Goal: Task Accomplishment & Management: Manage account settings

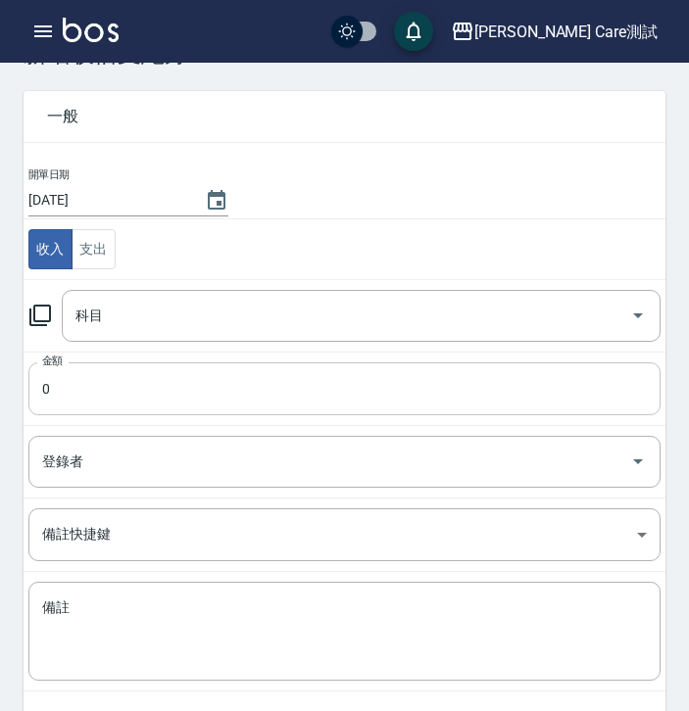
scroll to position [68, 0]
click at [92, 257] on button "支出" at bounding box center [93, 248] width 44 height 40
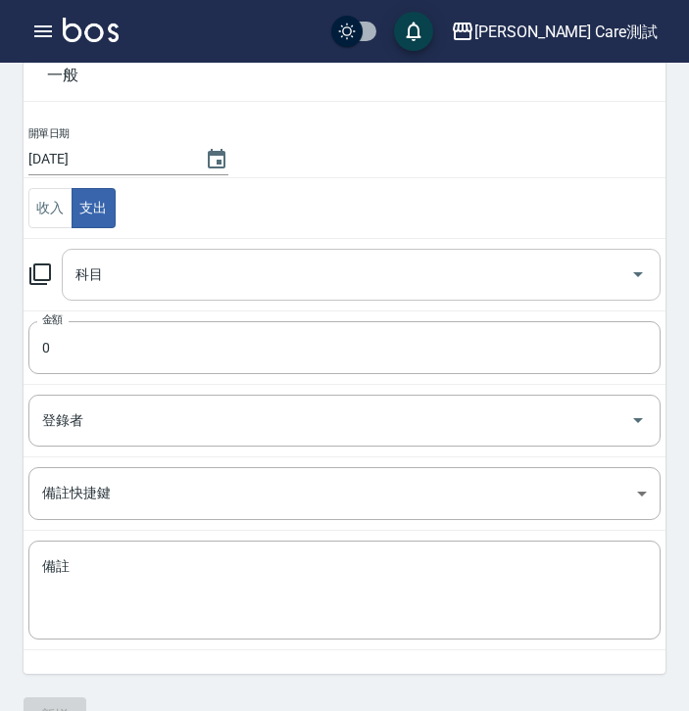
scroll to position [154, 0]
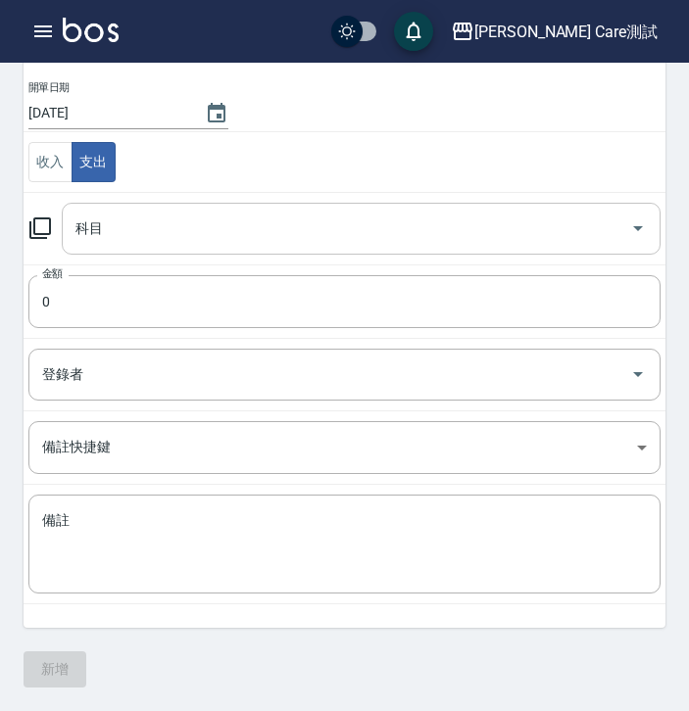
click at [129, 248] on div "科目" at bounding box center [361, 229] width 598 height 52
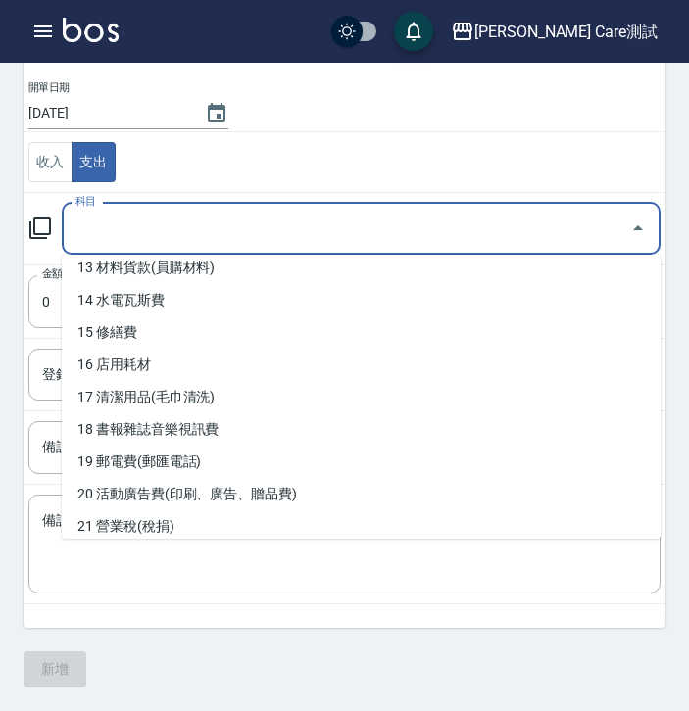
scroll to position [960, 0]
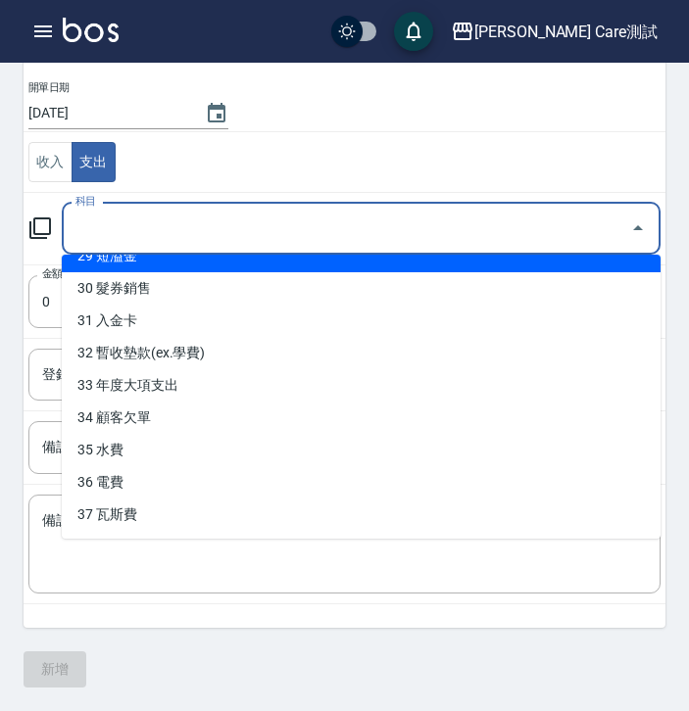
click at [243, 166] on td "收入 支出" at bounding box center [345, 162] width 642 height 61
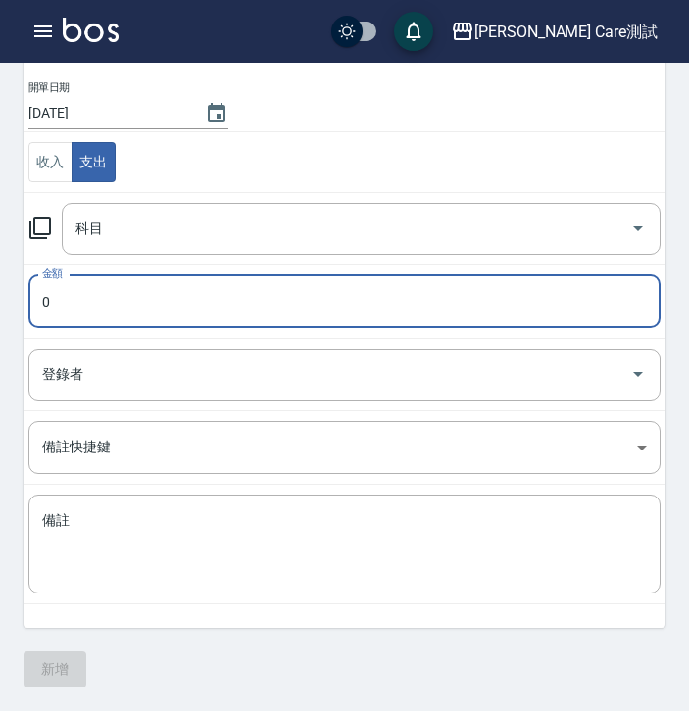
click at [173, 288] on input "0" at bounding box center [344, 301] width 632 height 53
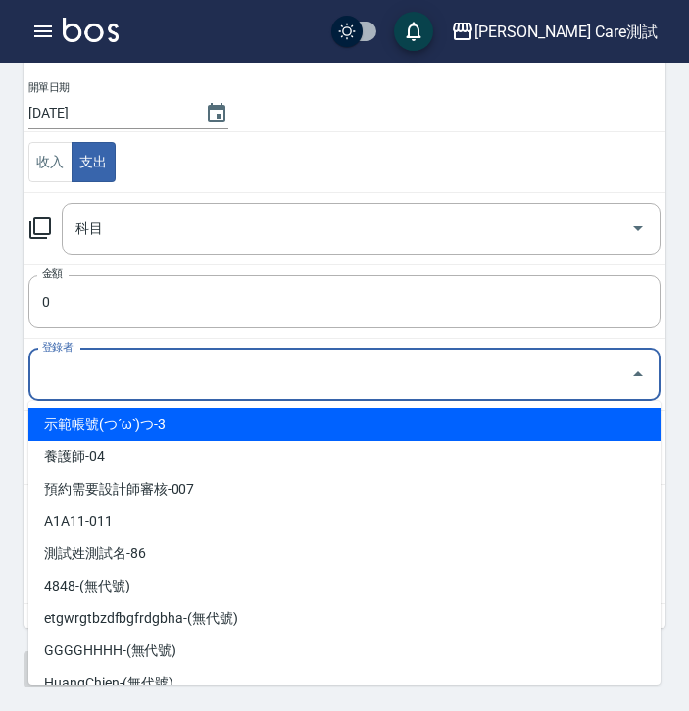
click at [179, 382] on input "登錄者" at bounding box center [329, 374] width 585 height 34
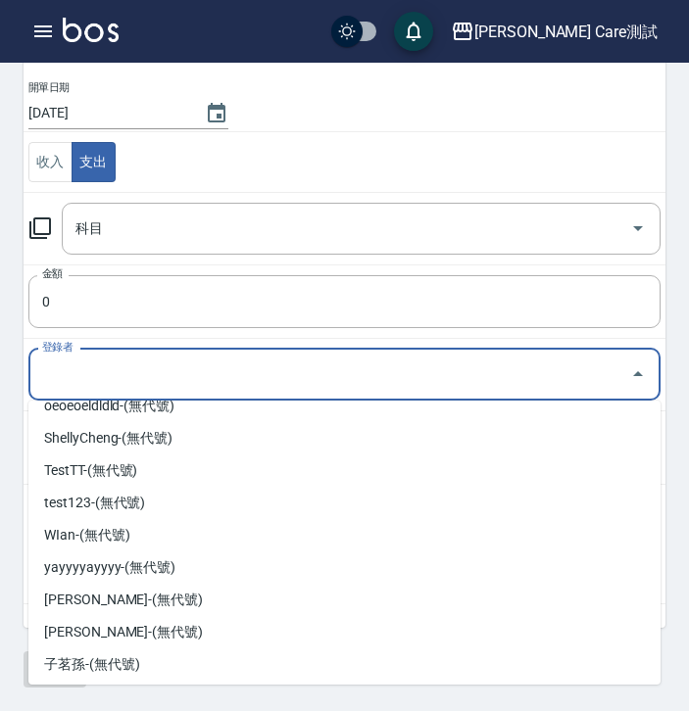
scroll to position [604, 0]
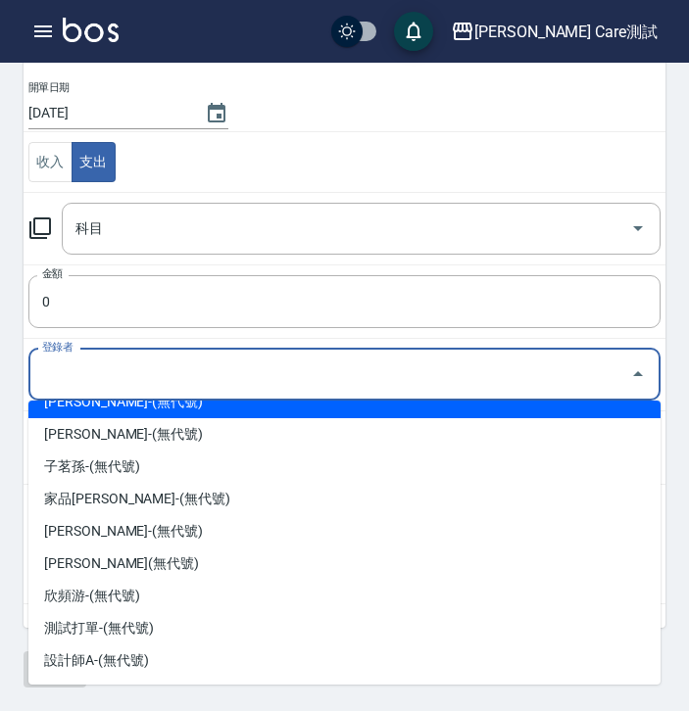
click at [188, 333] on td "金額 0 金額" at bounding box center [345, 300] width 642 height 73
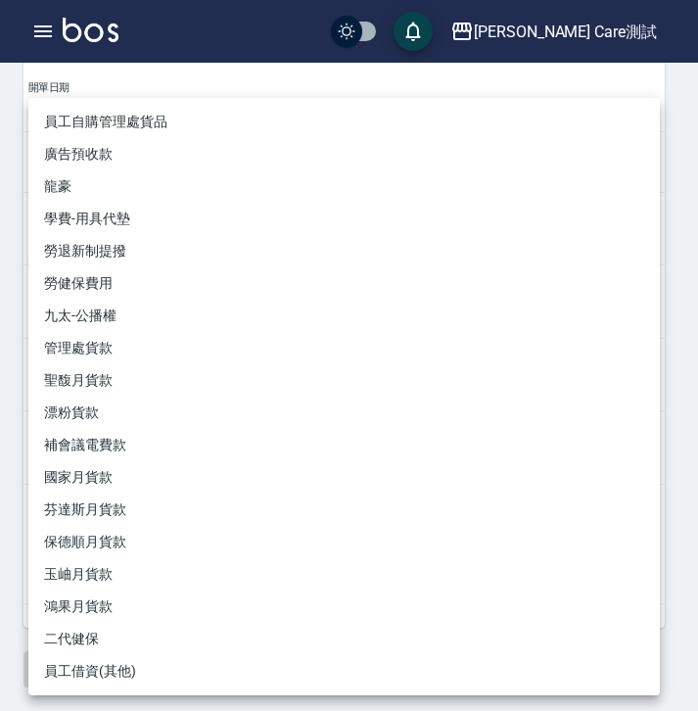
click at [186, 466] on body "Jean Care測試 登出 櫃檯作業 打帳單 帳單列表 掛單列表 座位開單 營業儀表板 現金收支登錄 高階收支登錄 材料自購登錄 每日結帳 排班表 現場電腦…" at bounding box center [349, 278] width 698 height 865
click at [688, 475] on div at bounding box center [349, 355] width 698 height 711
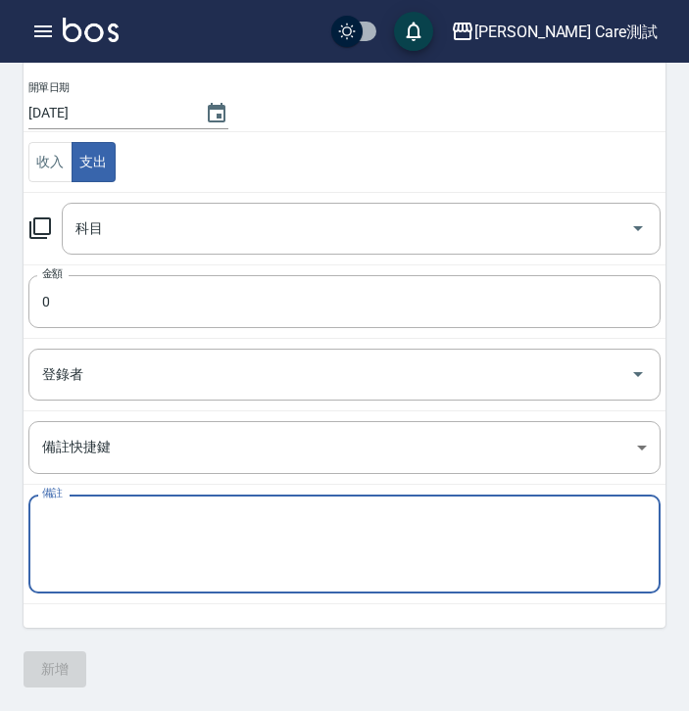
click at [635, 527] on textarea "備註" at bounding box center [344, 544] width 604 height 67
click at [399, 107] on td "開單日期 2025/09/12" at bounding box center [345, 105] width 642 height 53
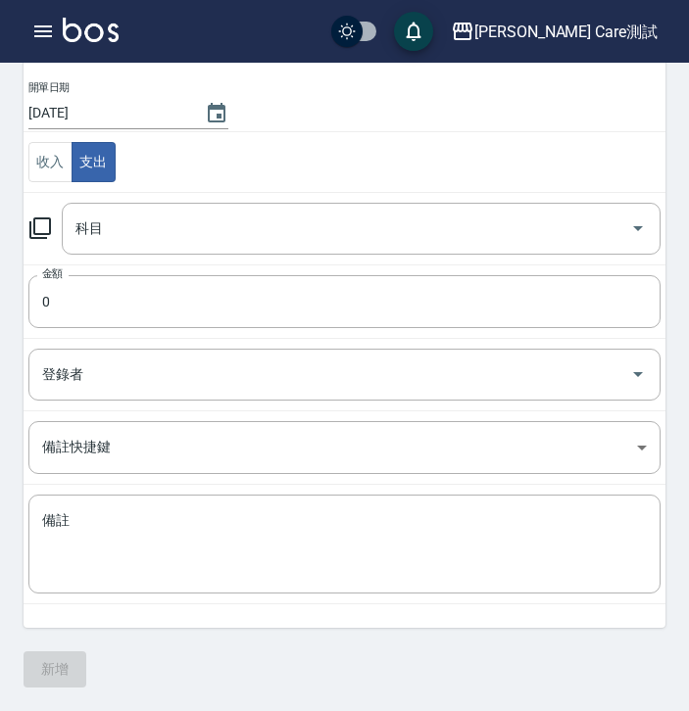
scroll to position [0, 0]
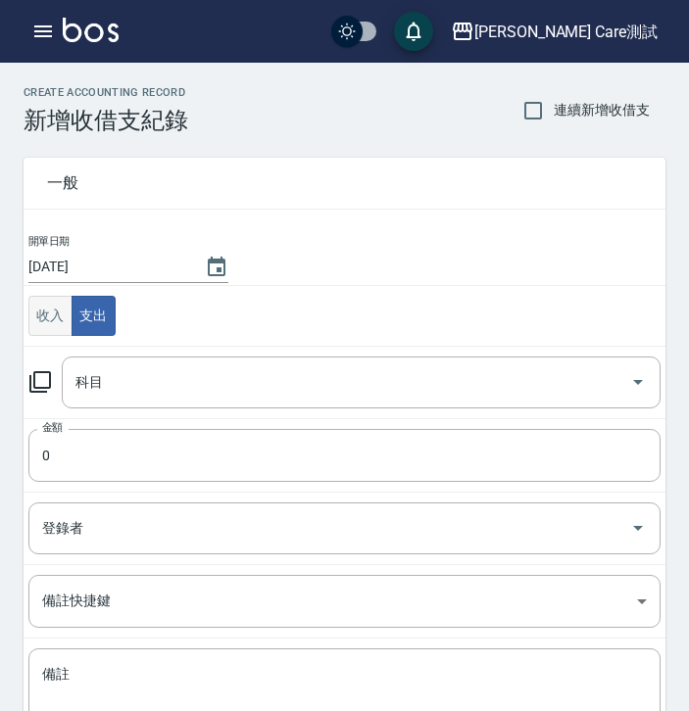
click at [47, 314] on button "收入" at bounding box center [50, 316] width 44 height 40
click at [532, 110] on input "連續新增收借支" at bounding box center [532, 110] width 41 height 41
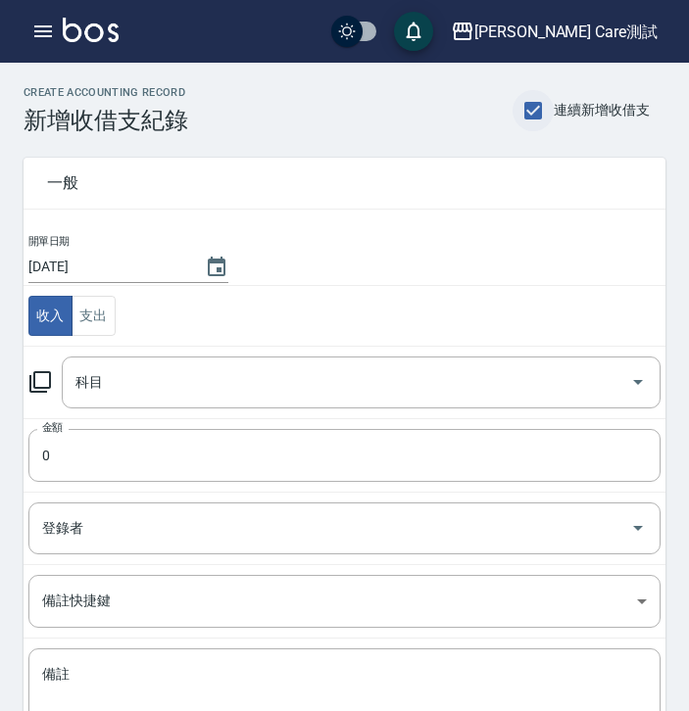
checkbox input "false"
click at [505, 373] on input "科目" at bounding box center [346, 382] width 551 height 34
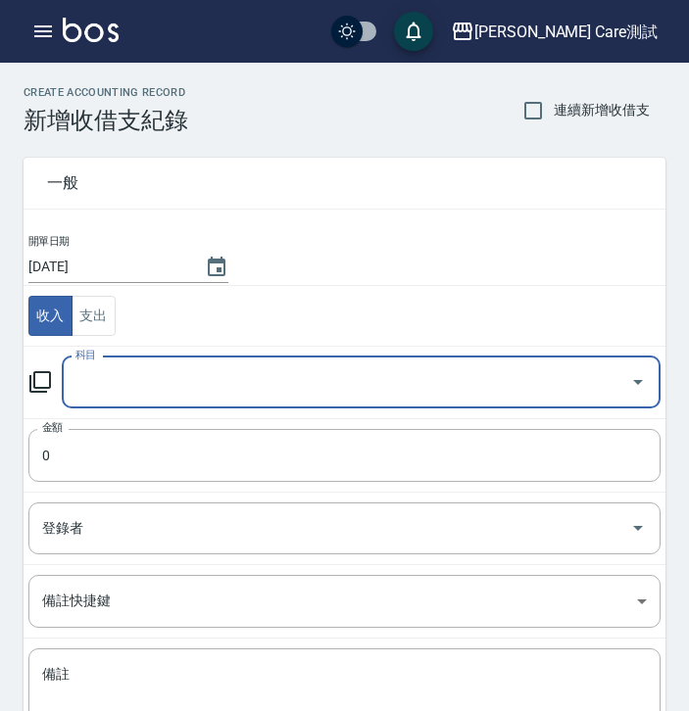
click at [505, 373] on input "科目" at bounding box center [346, 382] width 551 height 34
click at [487, 289] on td "收入 支出" at bounding box center [345, 316] width 642 height 61
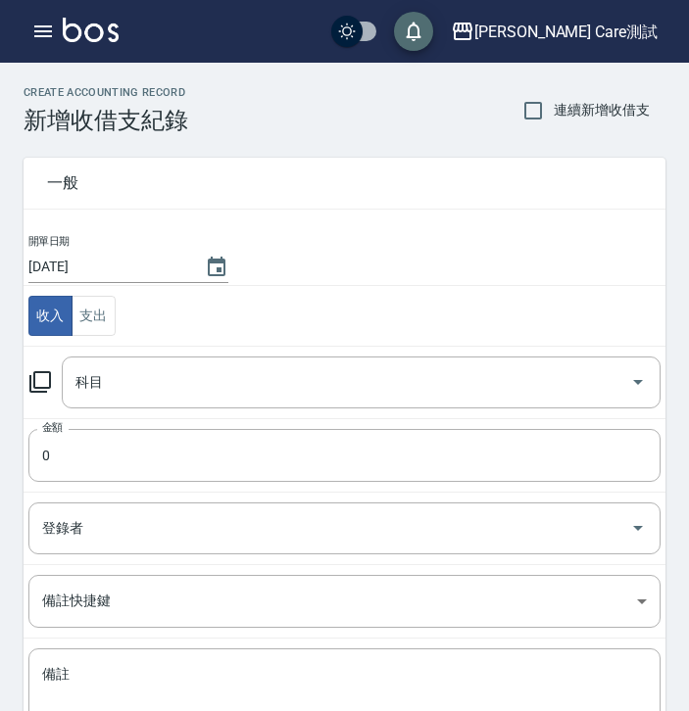
click at [425, 26] on icon "save" at bounding box center [414, 32] width 24 height 24
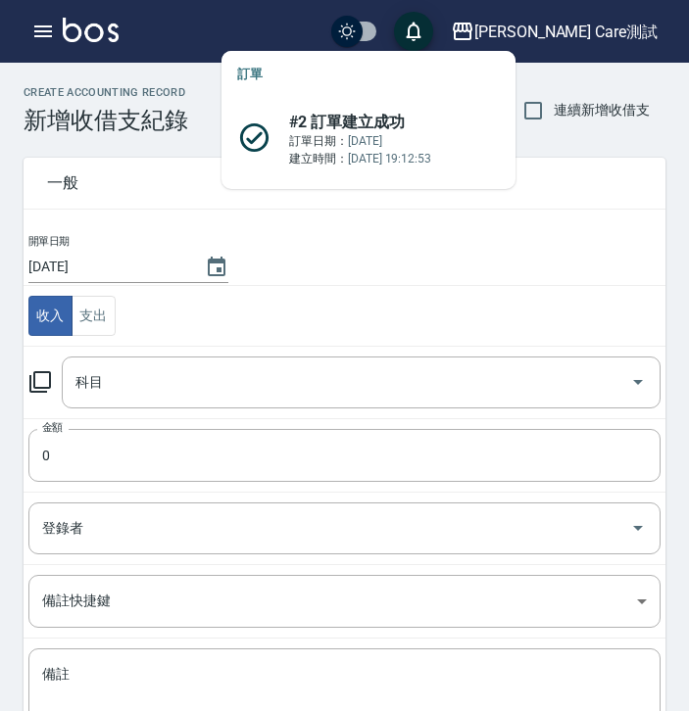
click at [425, 26] on icon "save" at bounding box center [414, 32] width 24 height 24
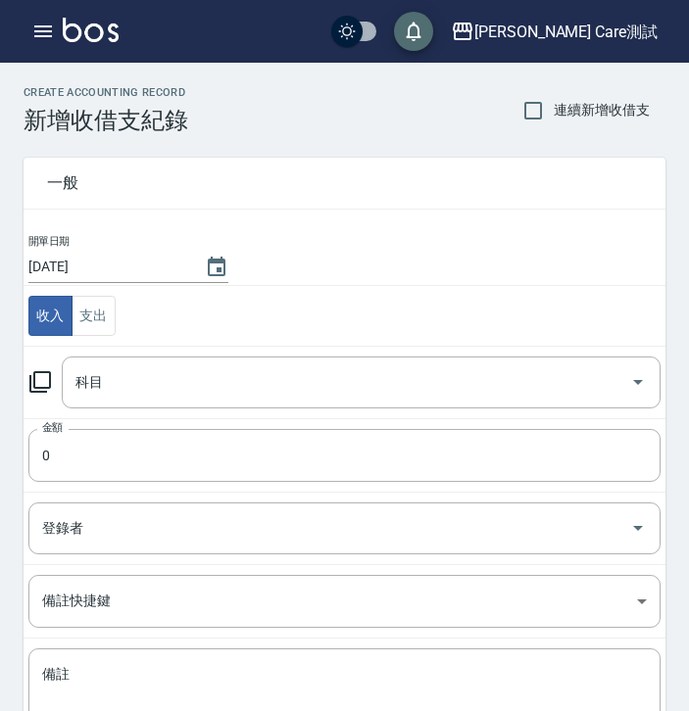
click at [425, 26] on icon "save" at bounding box center [414, 32] width 24 height 24
click at [394, 26] on input "checkbox" at bounding box center [347, 31] width 94 height 31
checkbox input "true"
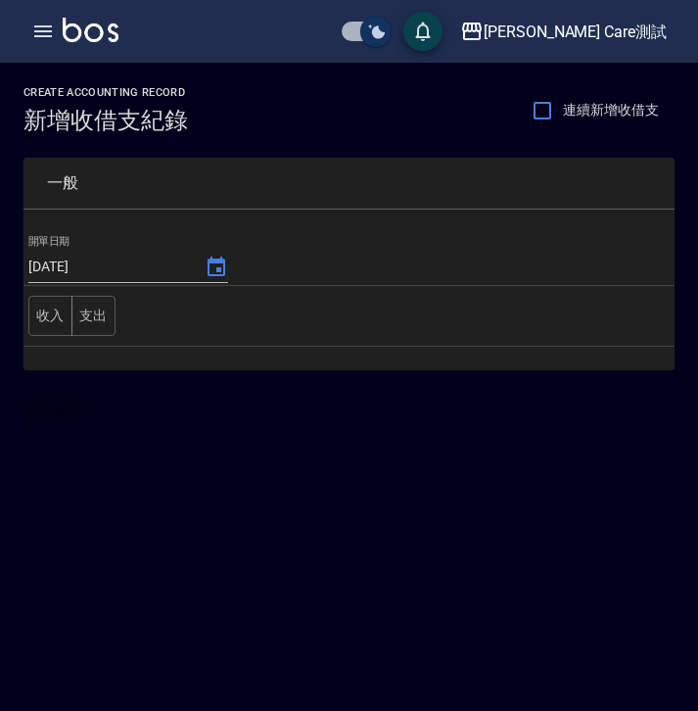
click at [423, 26] on input "checkbox" at bounding box center [376, 31] width 94 height 31
checkbox input "false"
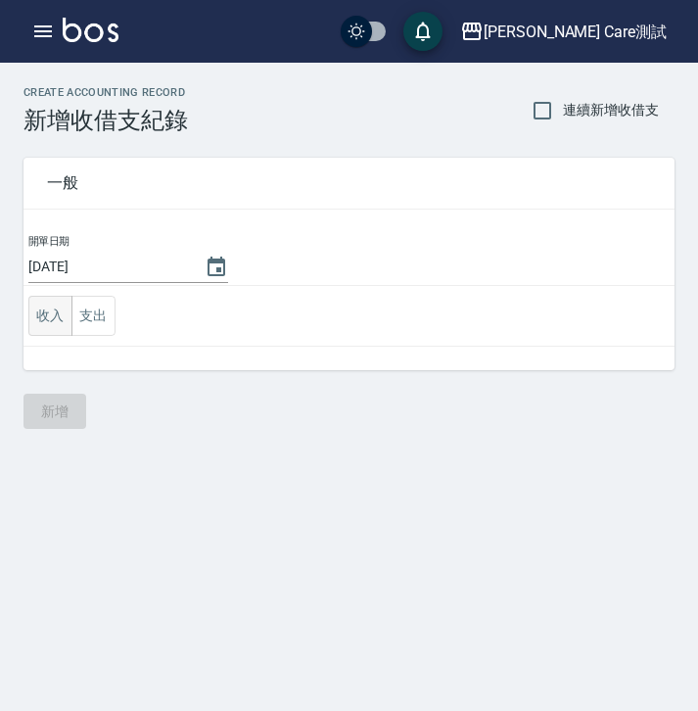
click at [42, 315] on button "收入" at bounding box center [50, 316] width 44 height 40
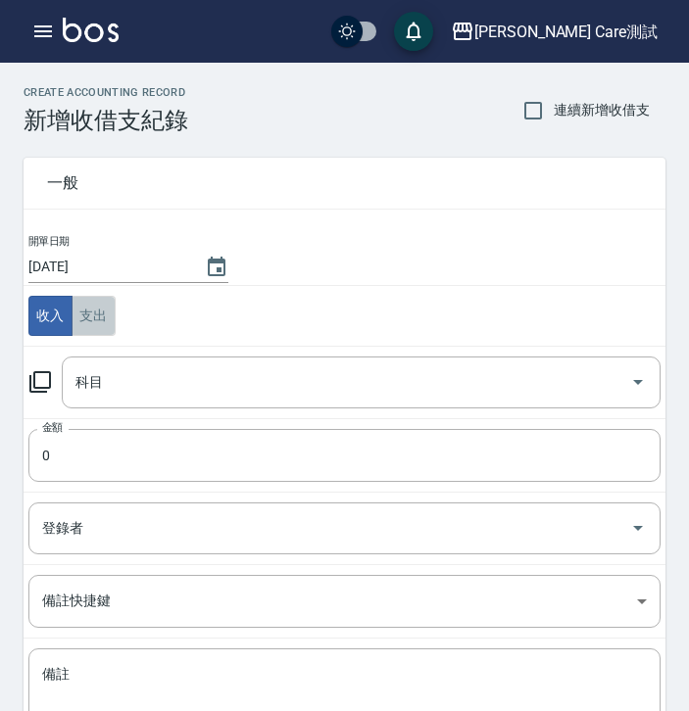
click at [111, 313] on button "支出" at bounding box center [93, 316] width 44 height 40
click at [41, 316] on button "收入" at bounding box center [50, 316] width 44 height 40
click at [394, 45] on input "checkbox" at bounding box center [347, 31] width 94 height 31
checkbox input "true"
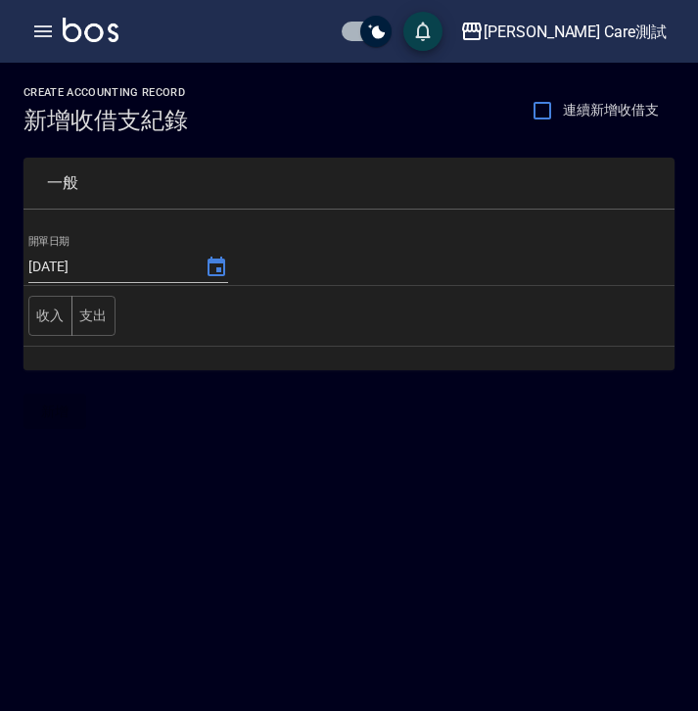
click at [423, 16] on input "checkbox" at bounding box center [376, 31] width 94 height 31
checkbox input "false"
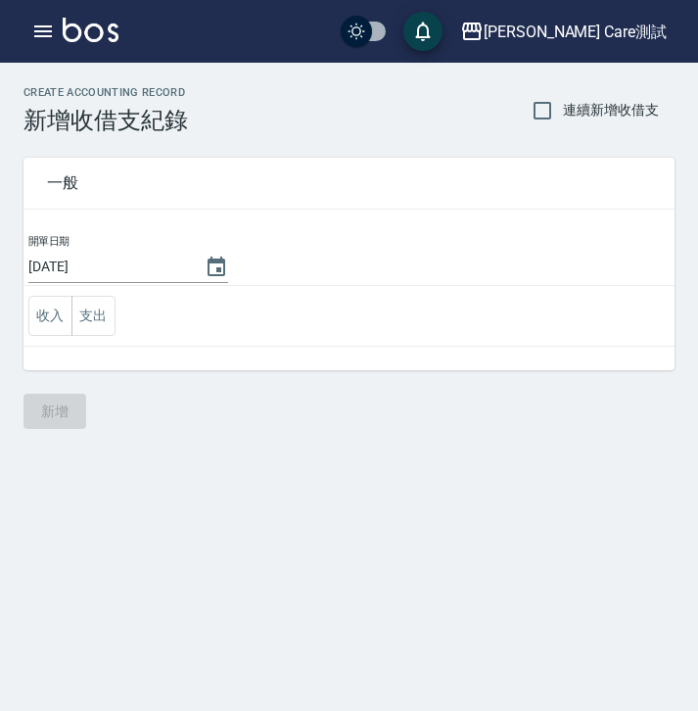
click at [404, 32] on input "checkbox" at bounding box center [356, 31] width 94 height 31
checkbox input "true"
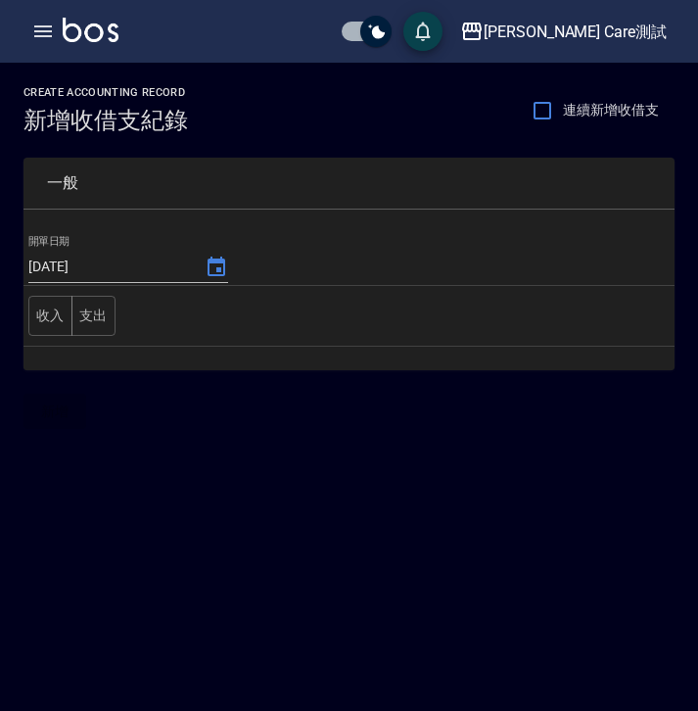
click at [423, 32] on input "checkbox" at bounding box center [376, 31] width 94 height 31
checkbox input "false"
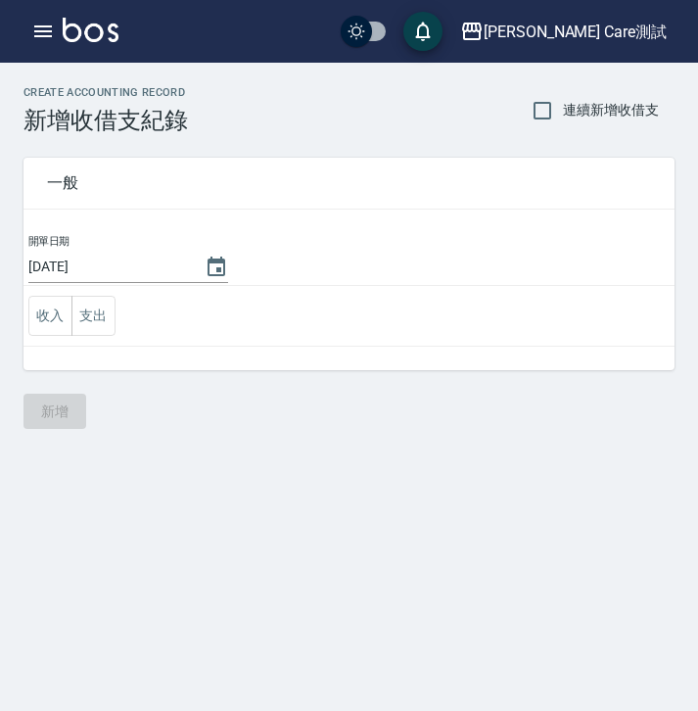
click at [404, 42] on input "checkbox" at bounding box center [356, 31] width 94 height 31
checkbox input "true"
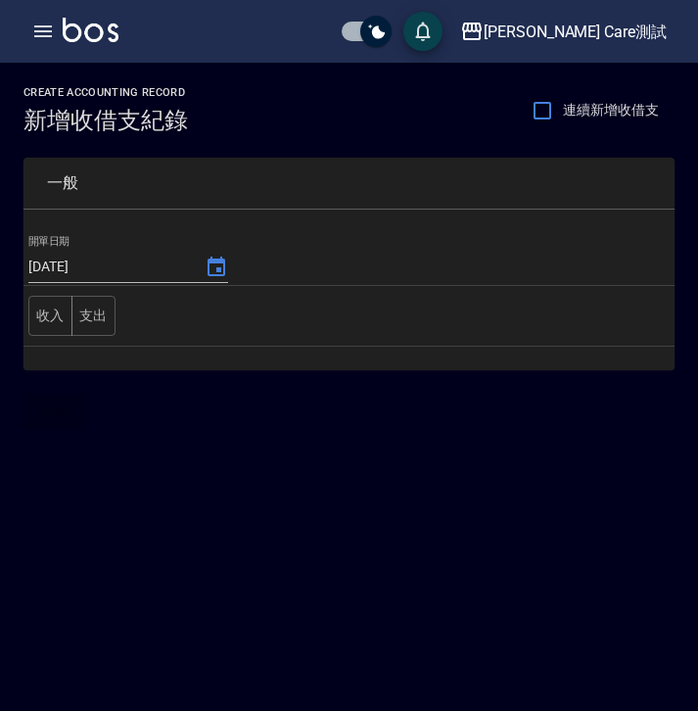
click at [423, 29] on input "checkbox" at bounding box center [376, 31] width 94 height 31
checkbox input "false"
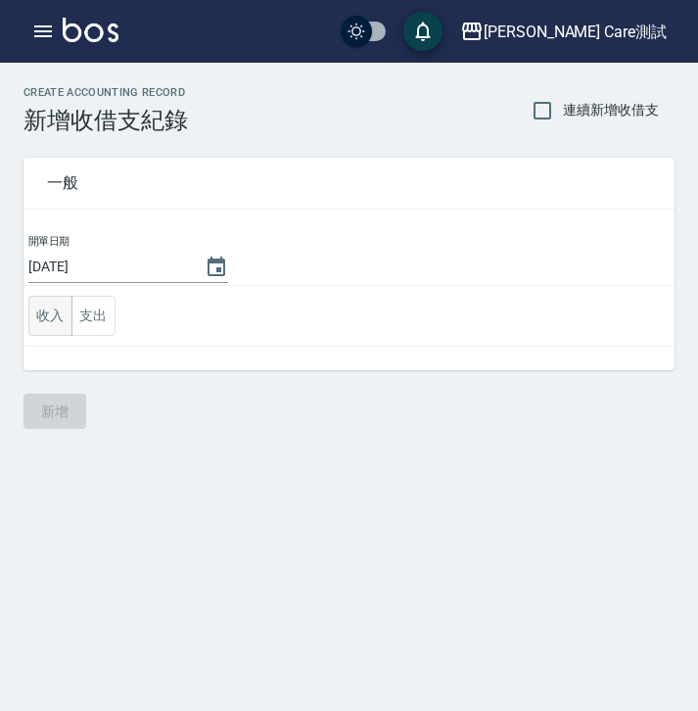
click at [40, 311] on button "收入" at bounding box center [50, 316] width 44 height 40
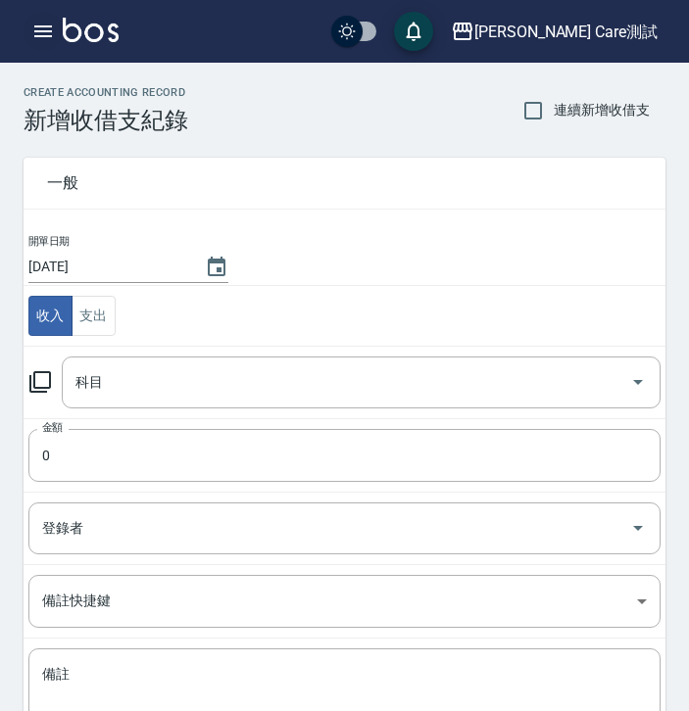
click at [46, 36] on icon "button" at bounding box center [43, 31] width 18 height 12
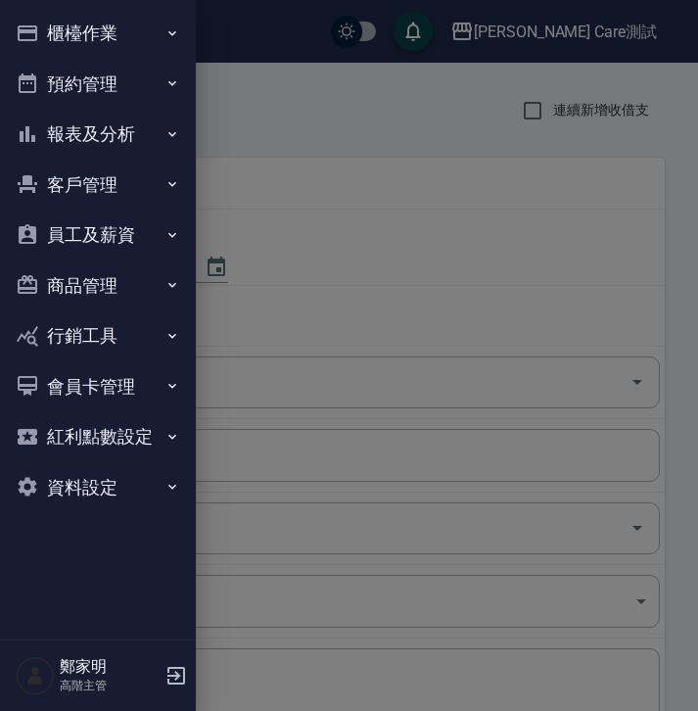
click at [106, 45] on button "櫃檯作業" at bounding box center [98, 33] width 180 height 51
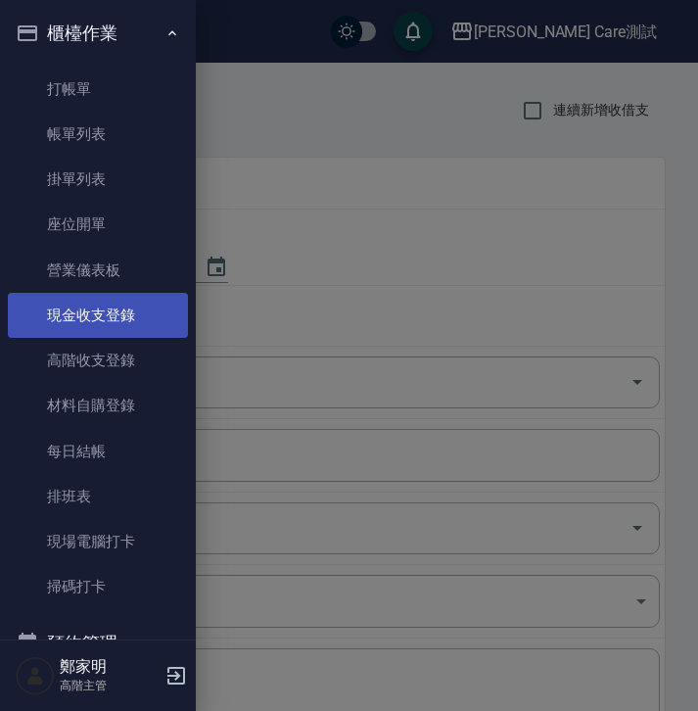
click at [85, 325] on link "現金收支登錄" at bounding box center [98, 315] width 180 height 45
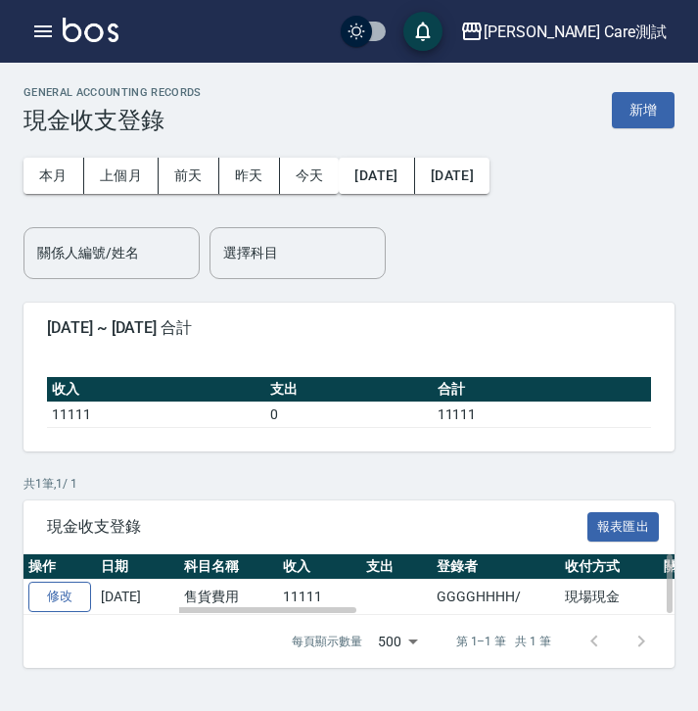
click at [80, 599] on link "修改" at bounding box center [59, 597] width 63 height 30
click at [510, 472] on div "GENERAL ACCOUNTING RECORDS 現金收支登錄 新增 本月 上個月 [DATE] [DATE] [DATE] [DATE] [DATE] …" at bounding box center [349, 377] width 698 height 629
click at [33, 24] on icon "button" at bounding box center [43, 32] width 24 height 24
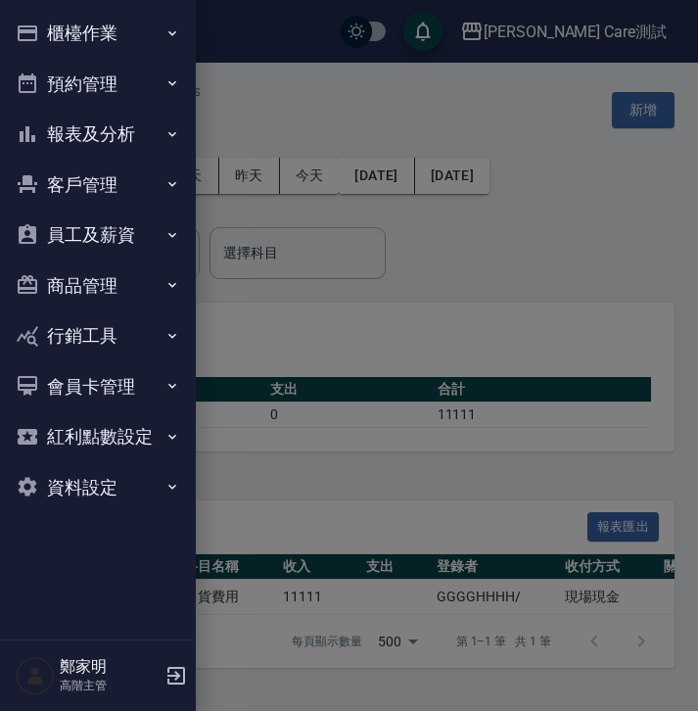
click at [166, 190] on icon "button" at bounding box center [173, 184] width 16 height 16
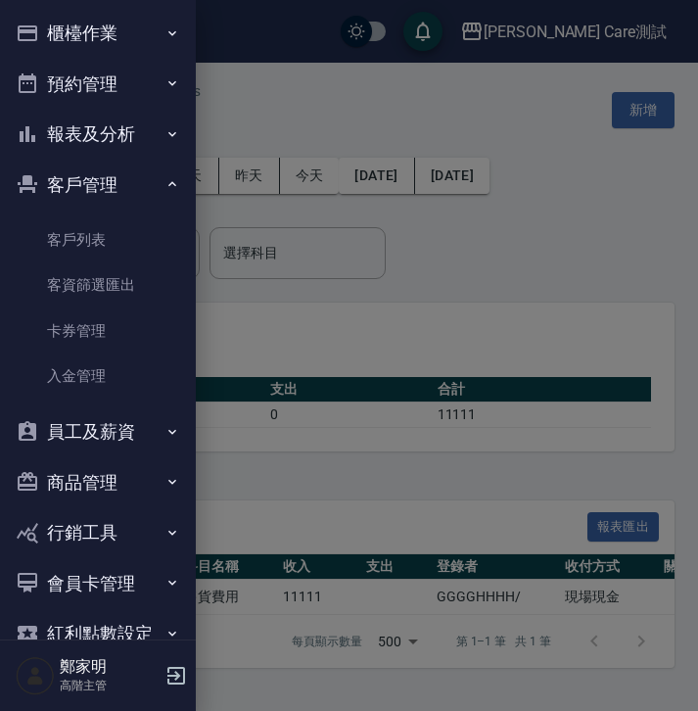
click at [165, 190] on icon "button" at bounding box center [173, 184] width 16 height 16
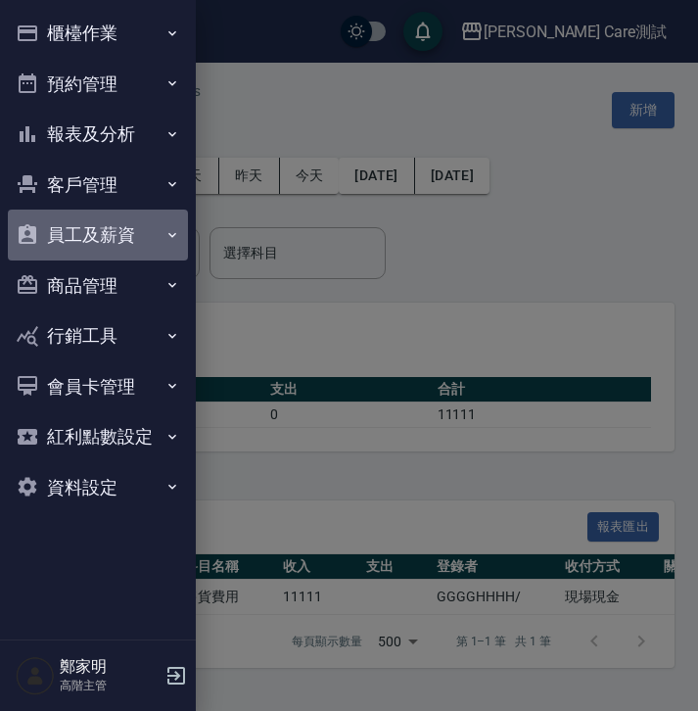
click at [175, 222] on button "員工及薪資" at bounding box center [98, 235] width 180 height 51
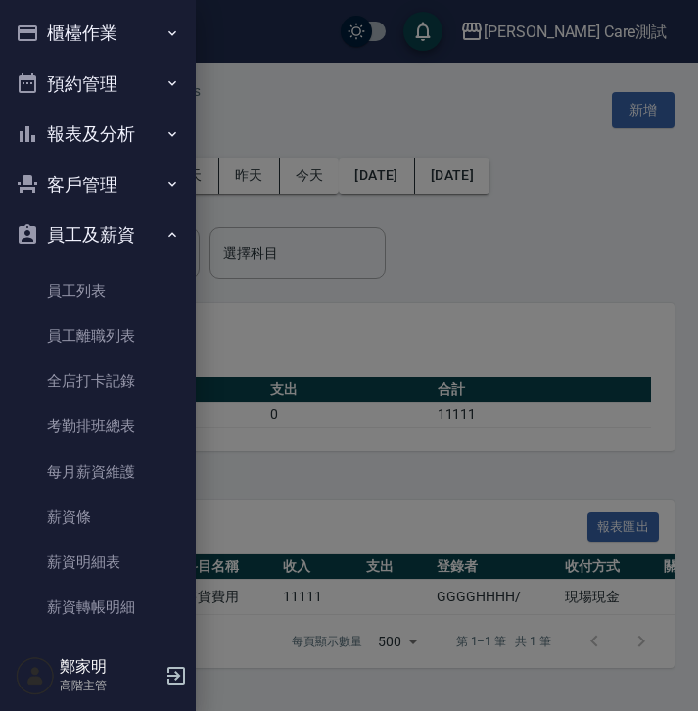
click at [175, 222] on button "員工及薪資" at bounding box center [98, 235] width 180 height 51
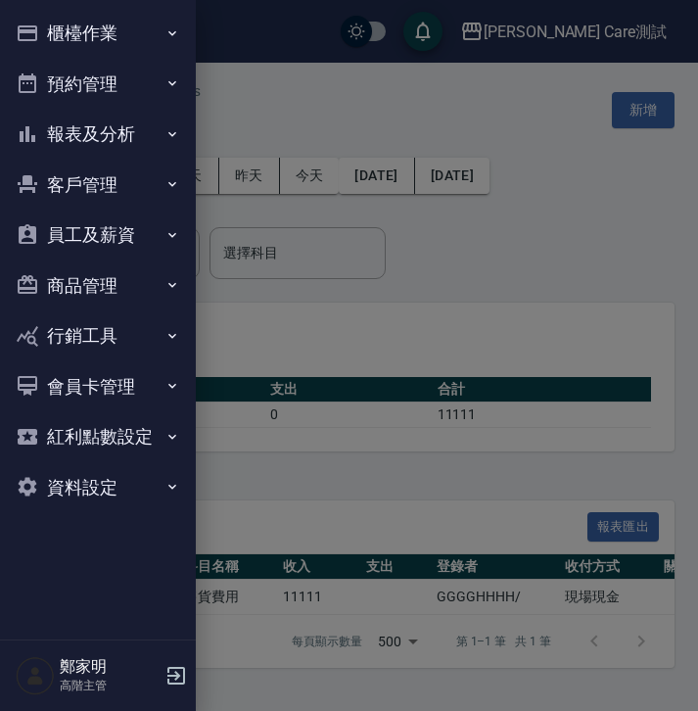
click at [155, 294] on button "商品管理" at bounding box center [98, 286] width 180 height 51
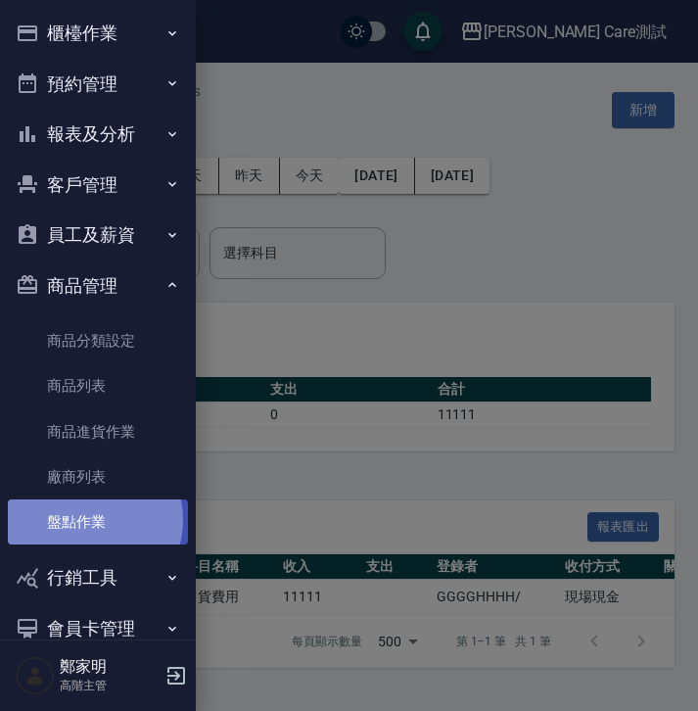
click at [90, 520] on link "盤點作業" at bounding box center [98, 521] width 180 height 45
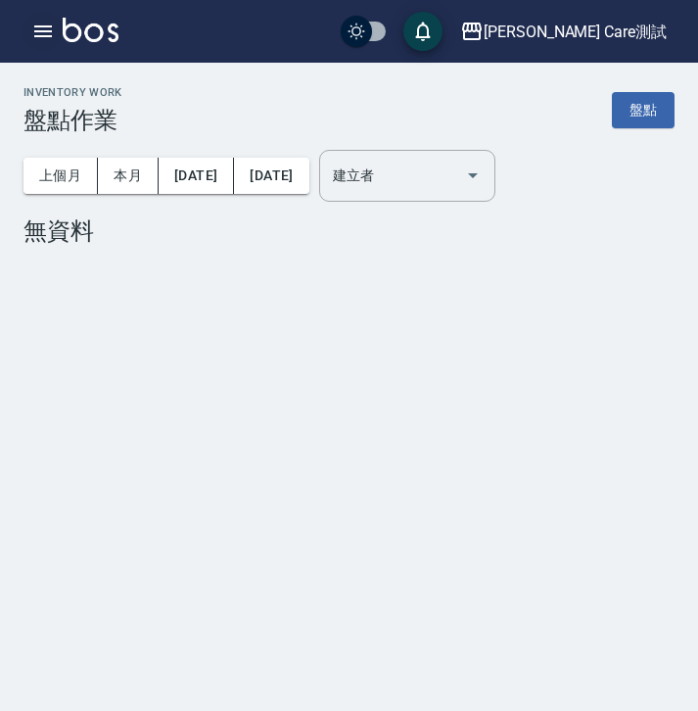
click at [36, 35] on icon "button" at bounding box center [43, 31] width 18 height 12
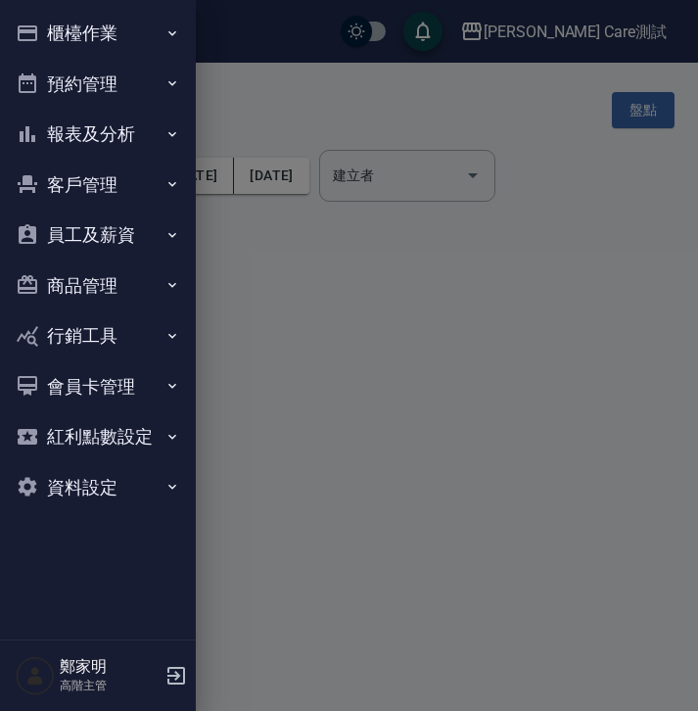
click at [404, 277] on div at bounding box center [349, 355] width 698 height 711
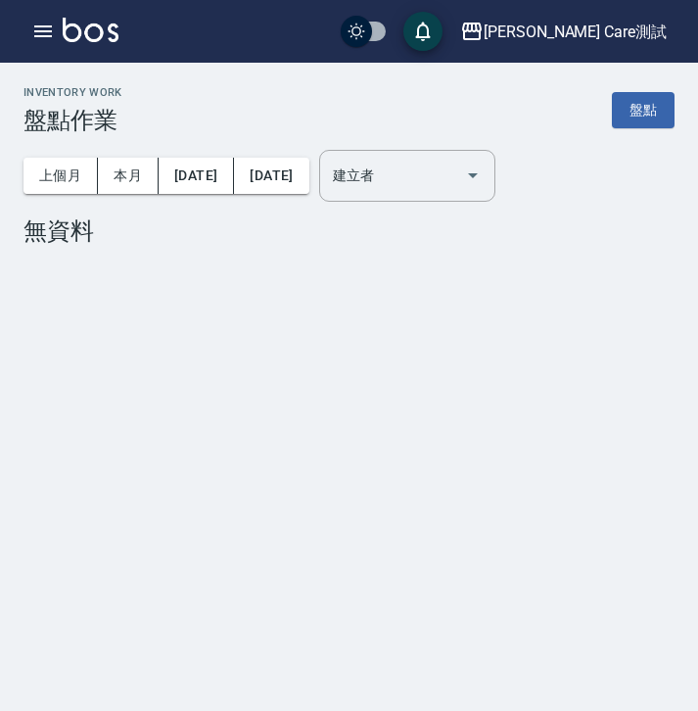
click at [48, 50] on div "[PERSON_NAME] Care測試 登出" at bounding box center [349, 31] width 698 height 63
click at [44, 39] on icon "button" at bounding box center [43, 32] width 24 height 24
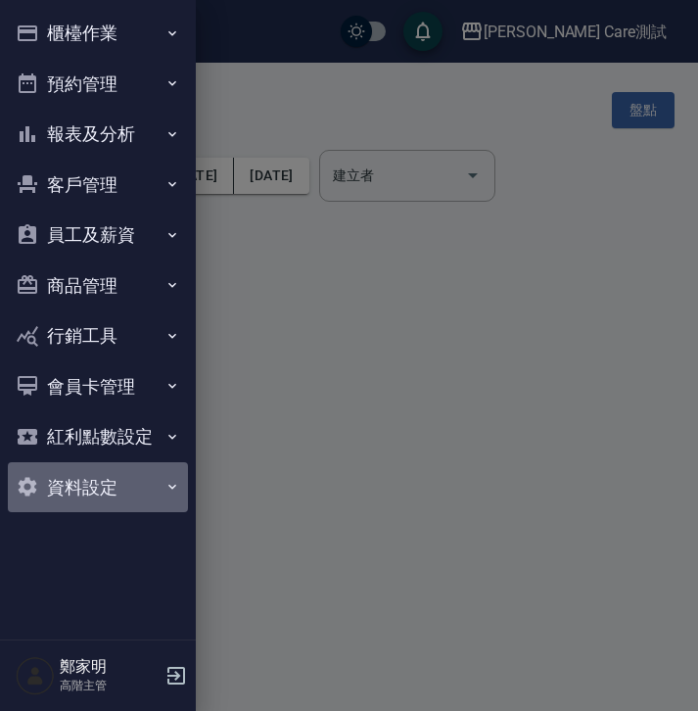
click at [140, 507] on button "資料設定" at bounding box center [98, 487] width 180 height 51
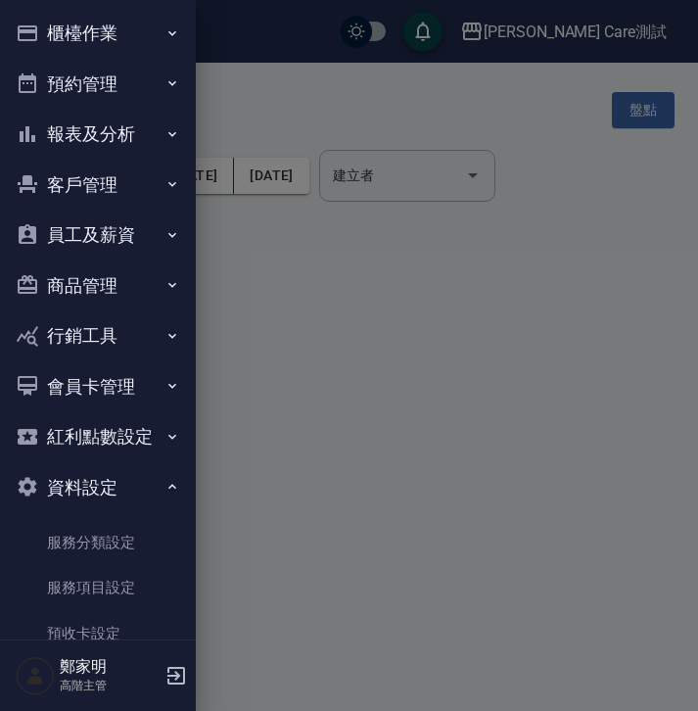
click at [148, 489] on button "資料設定" at bounding box center [98, 487] width 180 height 51
click at [253, 66] on div at bounding box center [349, 355] width 698 height 711
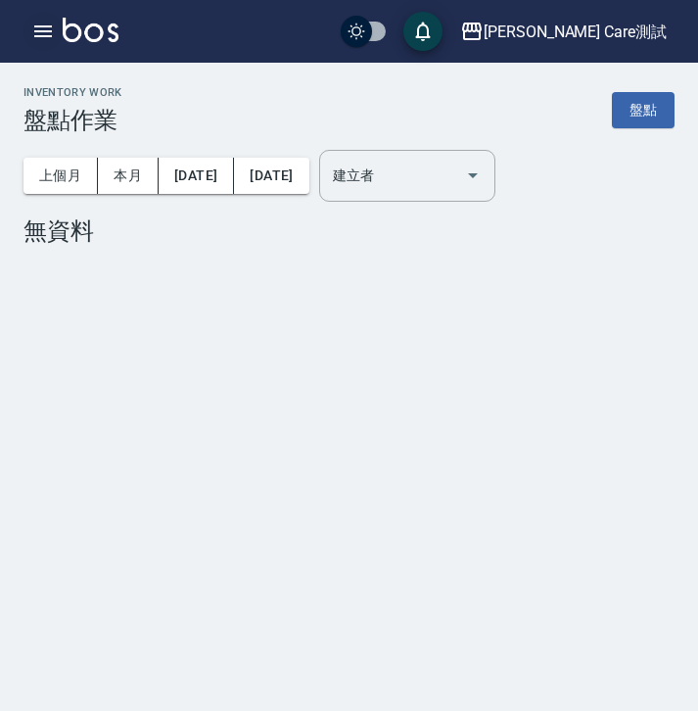
click at [25, 28] on button "button" at bounding box center [43, 31] width 39 height 39
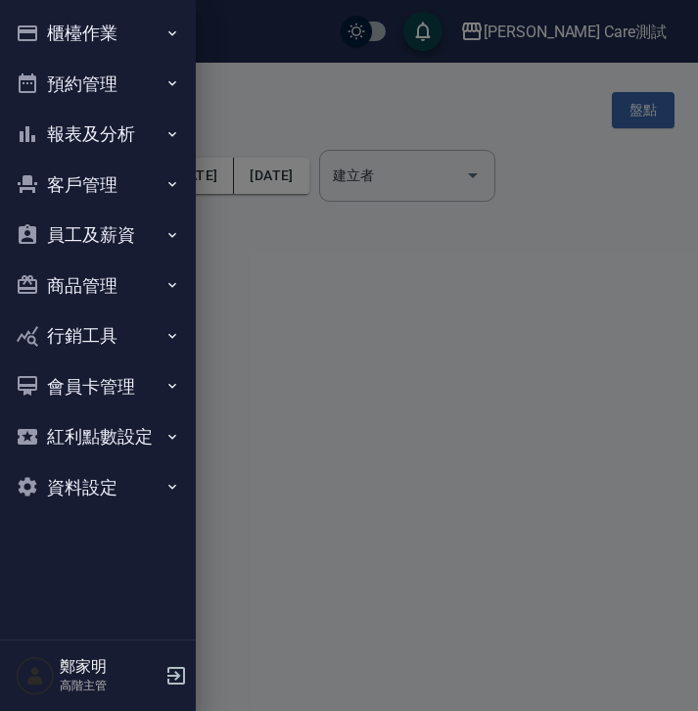
click at [167, 85] on icon "button" at bounding box center [173, 83] width 16 height 16
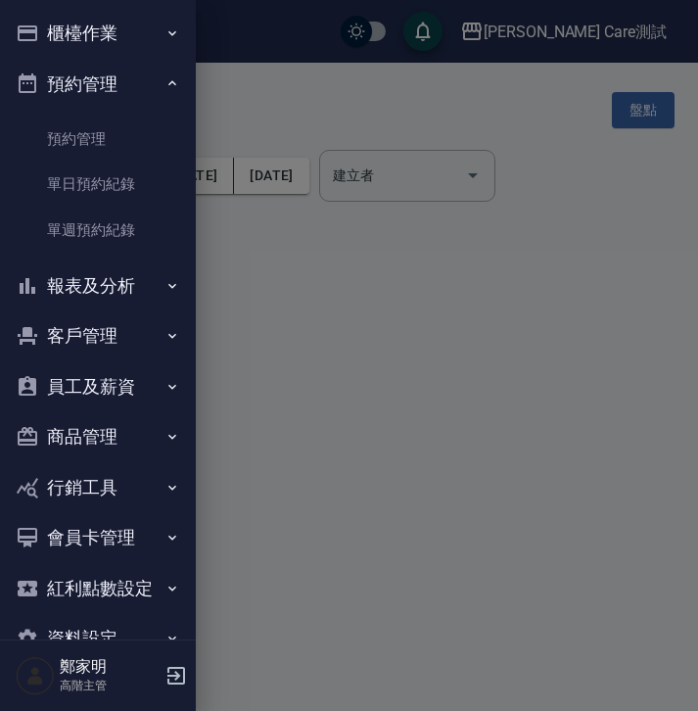
click at [167, 85] on icon "button" at bounding box center [173, 83] width 16 height 16
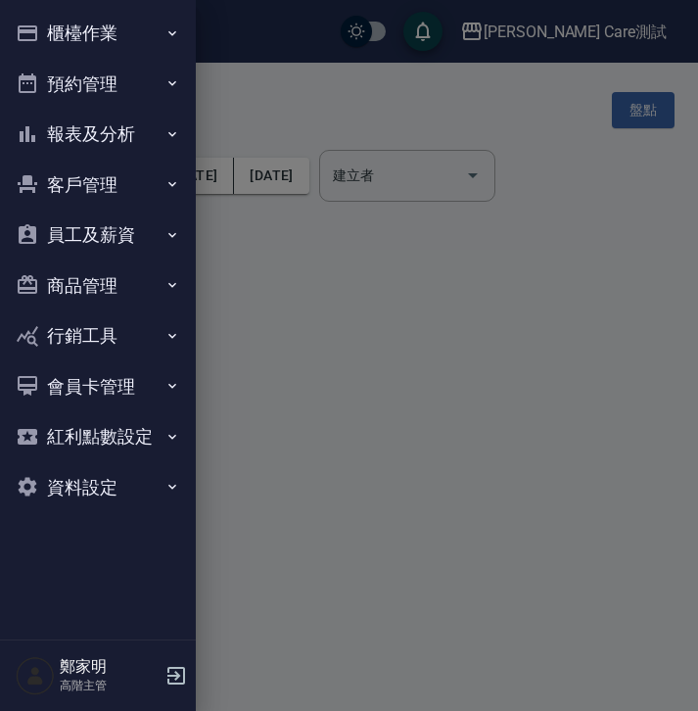
click at [167, 36] on icon "button" at bounding box center [173, 33] width 16 height 16
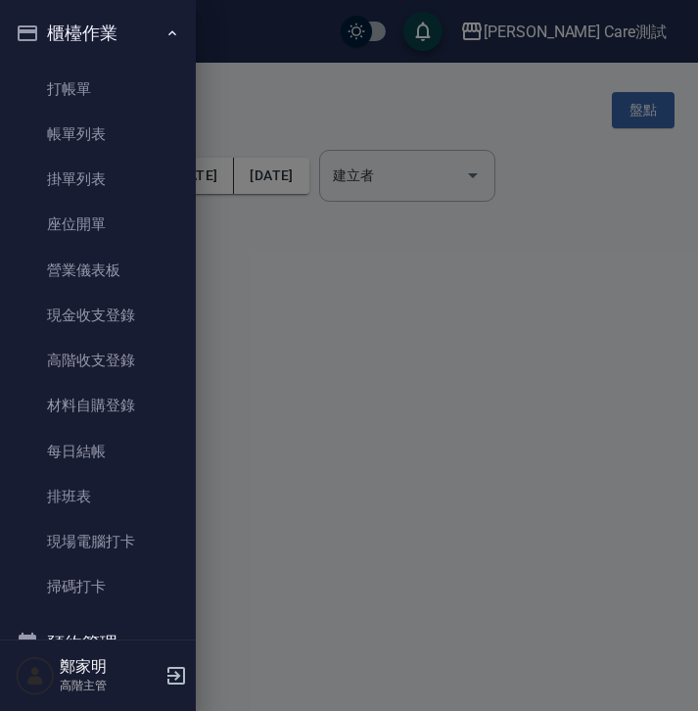
click at [167, 36] on icon "button" at bounding box center [173, 33] width 16 height 16
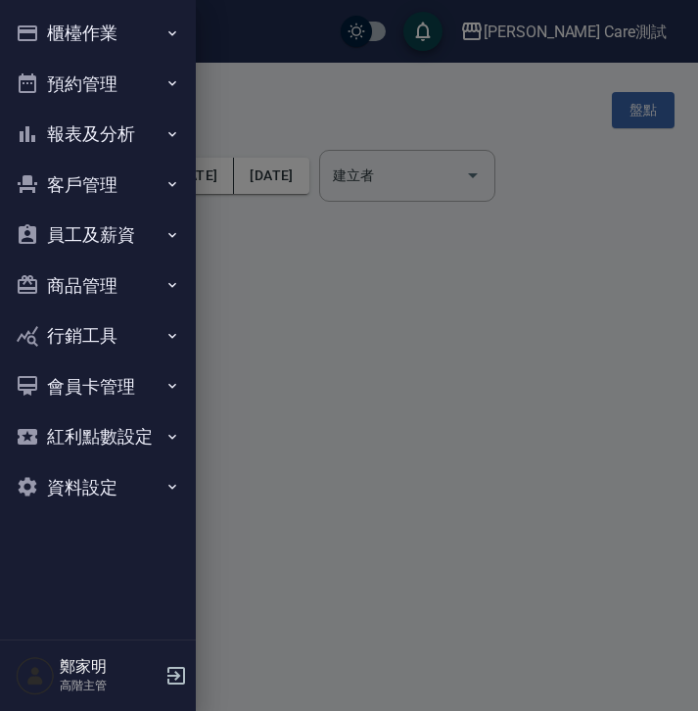
click at [151, 82] on button "預約管理" at bounding box center [98, 84] width 180 height 51
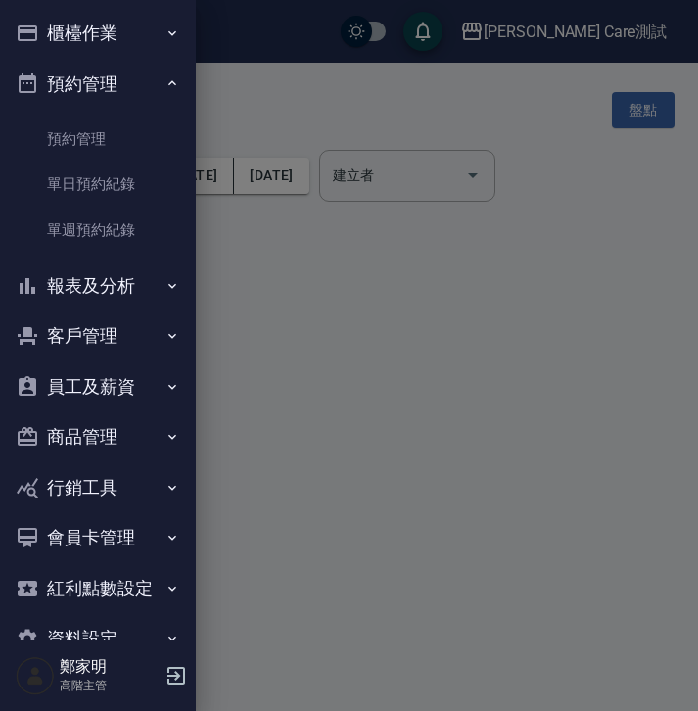
click at [151, 82] on button "預約管理" at bounding box center [98, 84] width 180 height 51
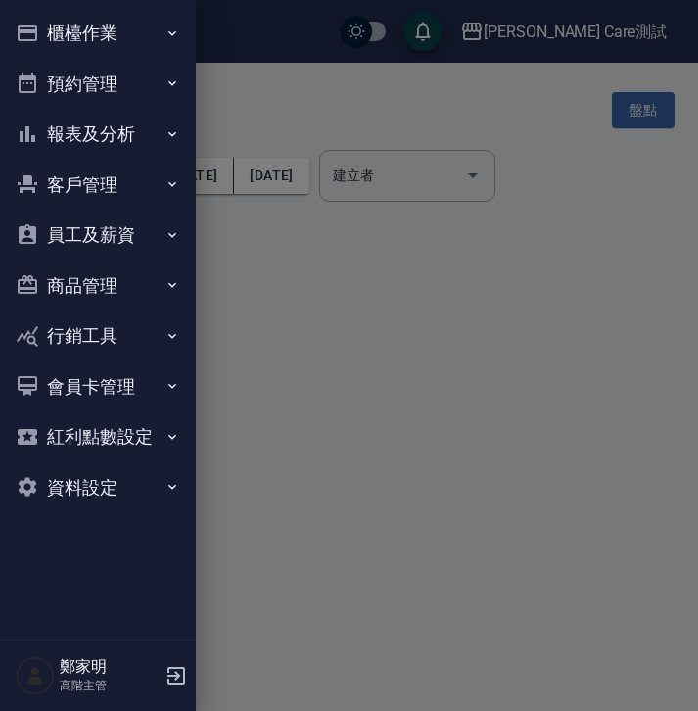
click at [166, 294] on button "商品管理" at bounding box center [98, 286] width 180 height 51
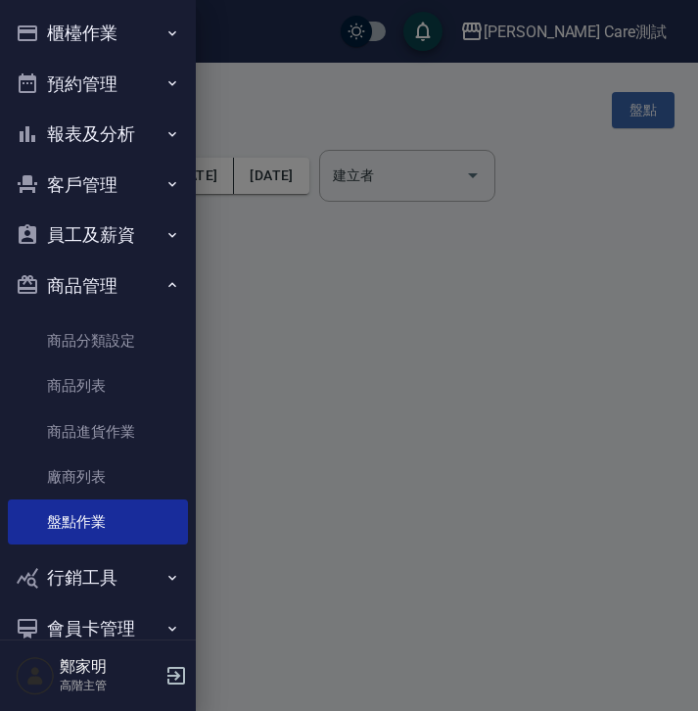
click at [166, 294] on button "商品管理" at bounding box center [98, 286] width 180 height 51
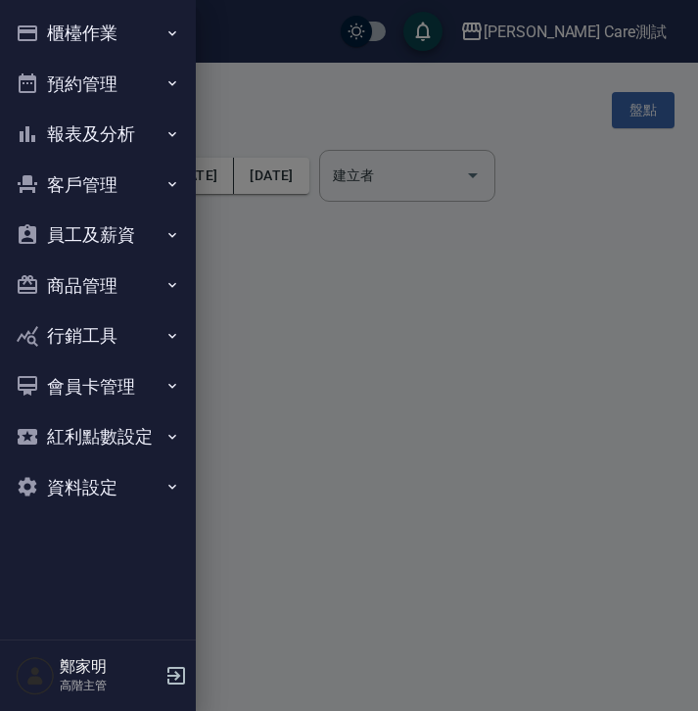
click at [166, 345] on button "行銷工具" at bounding box center [98, 335] width 180 height 51
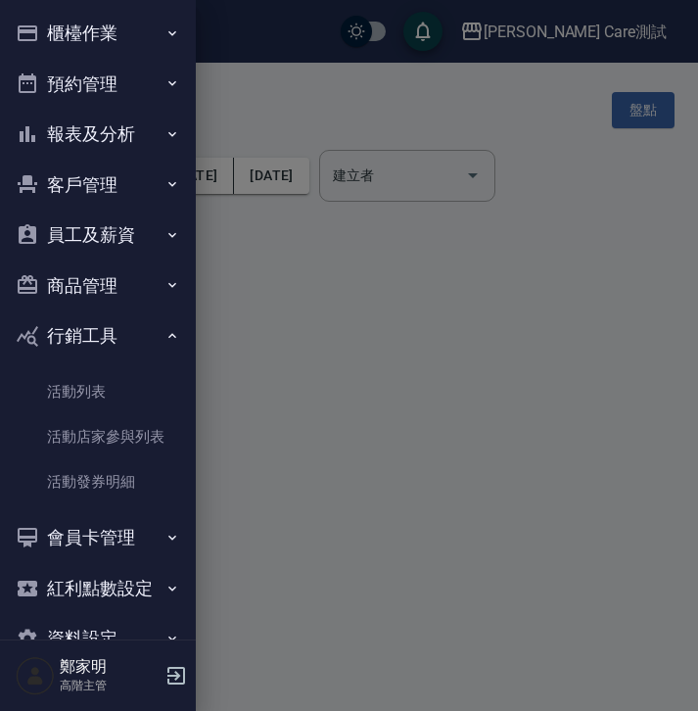
click at [166, 345] on button "行銷工具" at bounding box center [98, 335] width 180 height 51
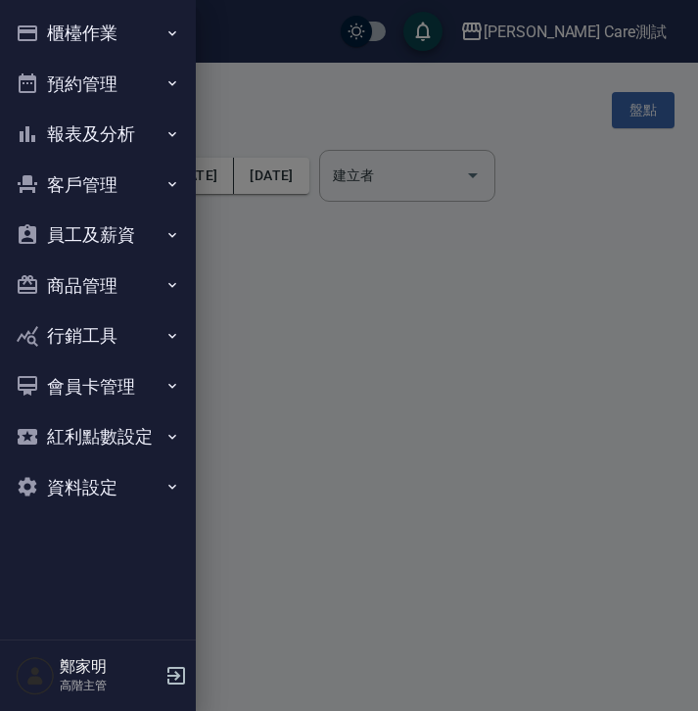
click at [169, 430] on icon "button" at bounding box center [173, 437] width 16 height 16
click at [160, 378] on button "會員卡管理" at bounding box center [98, 386] width 180 height 51
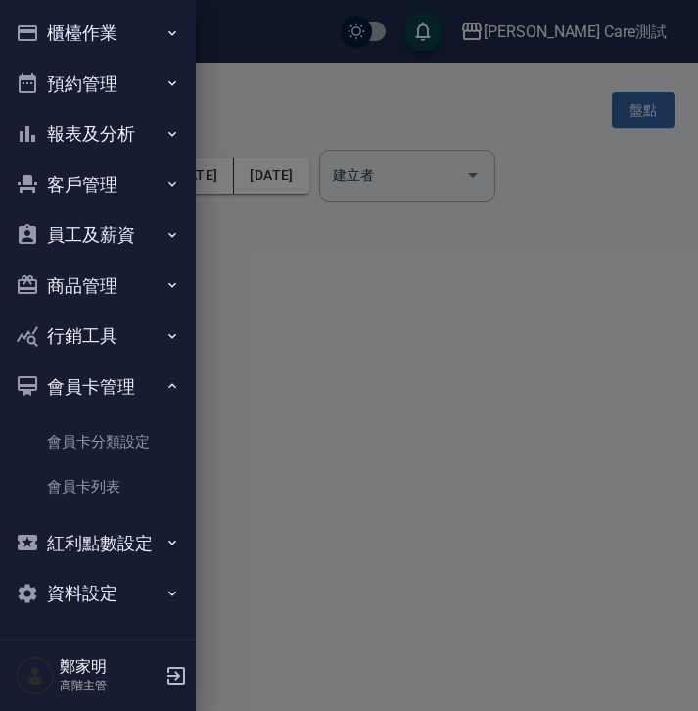
click at [165, 378] on icon "button" at bounding box center [173, 386] width 16 height 16
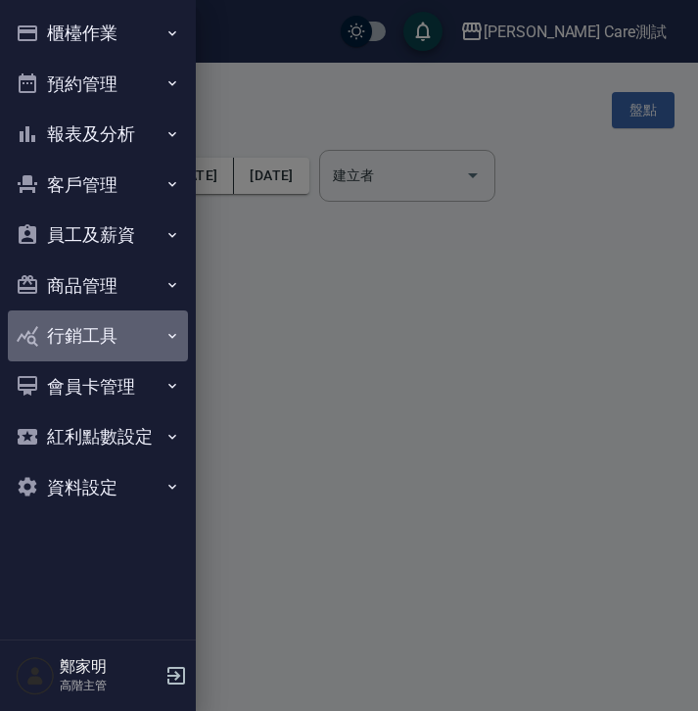
click at [165, 342] on icon "button" at bounding box center [173, 336] width 16 height 16
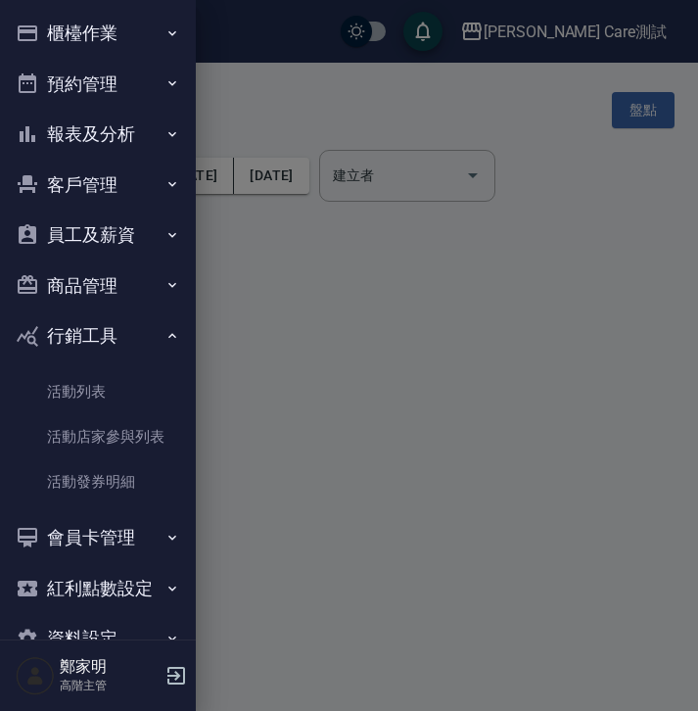
click at [165, 342] on icon "button" at bounding box center [173, 336] width 16 height 16
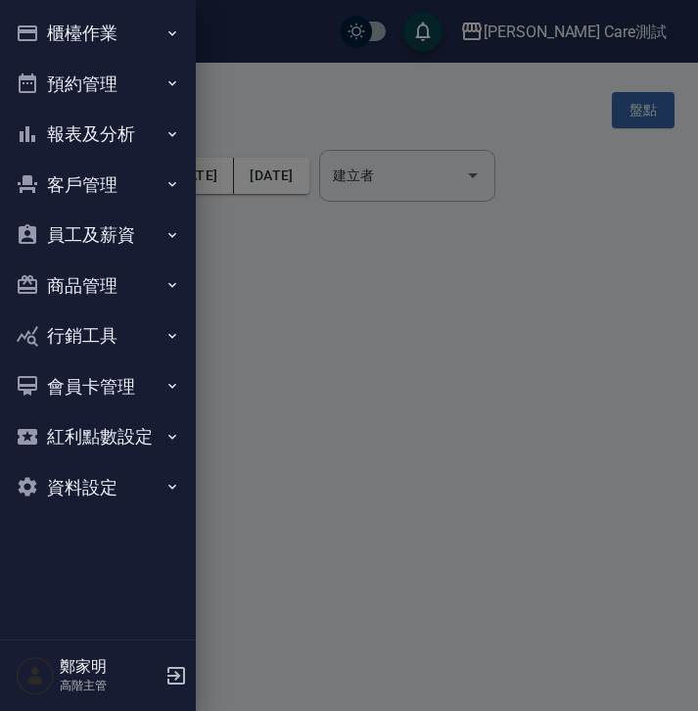
click at [157, 150] on button "報表及分析" at bounding box center [98, 134] width 180 height 51
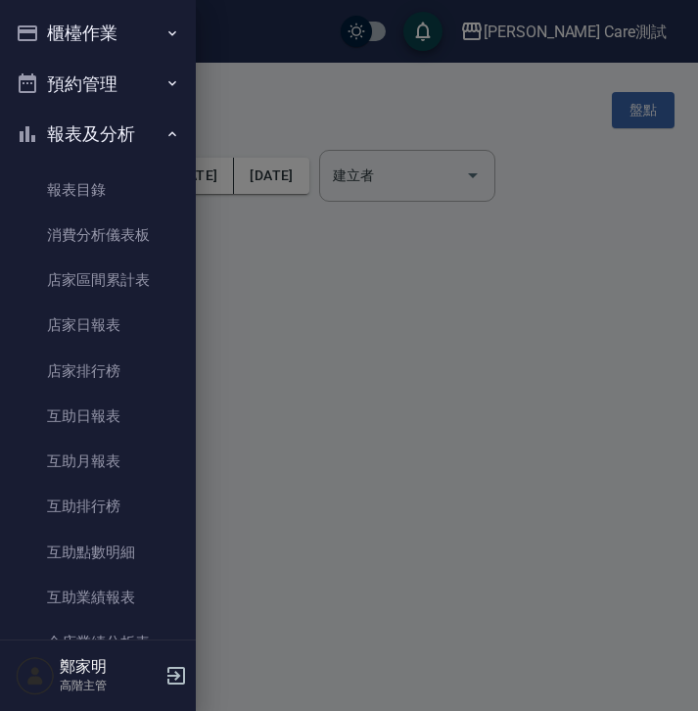
click at [157, 150] on button "報表及分析" at bounding box center [98, 134] width 180 height 51
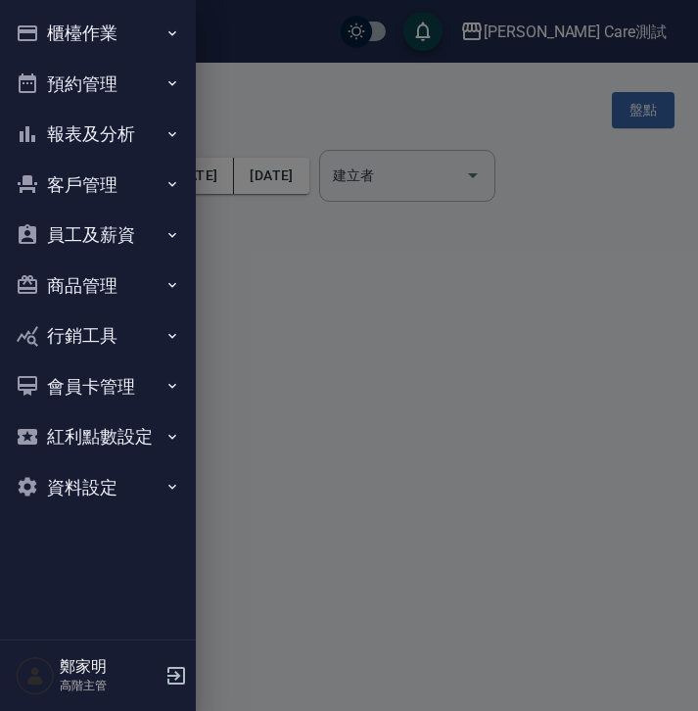
click at [247, 118] on div at bounding box center [349, 355] width 698 height 711
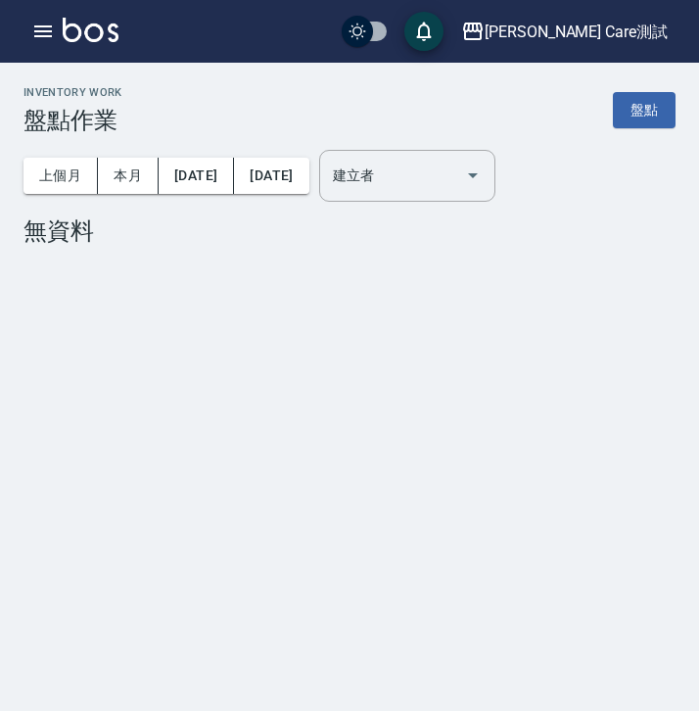
click at [654, 260] on div "Inventory Work 盤點作業 盤點 上個月 本月 [DATE] [DATE] 建立者 建立者 無資料" at bounding box center [349, 170] width 699 height 214
click at [678, 241] on div "Inventory Work 盤點作業 盤點 上個月 本月 [DATE] [DATE] 建立者 建立者 無資料" at bounding box center [349, 165] width 699 height 159
click at [46, 33] on icon "button" at bounding box center [43, 32] width 24 height 24
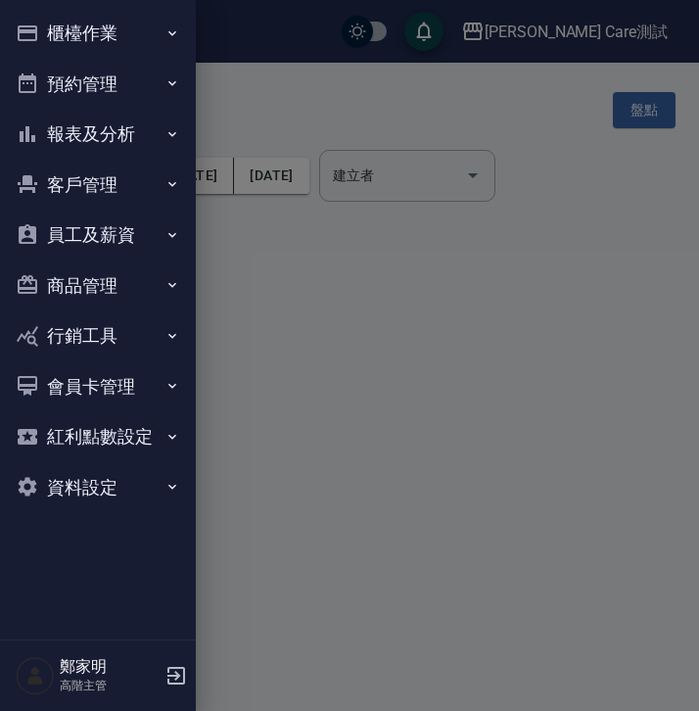
click at [164, 25] on button "櫃檯作業" at bounding box center [98, 33] width 180 height 51
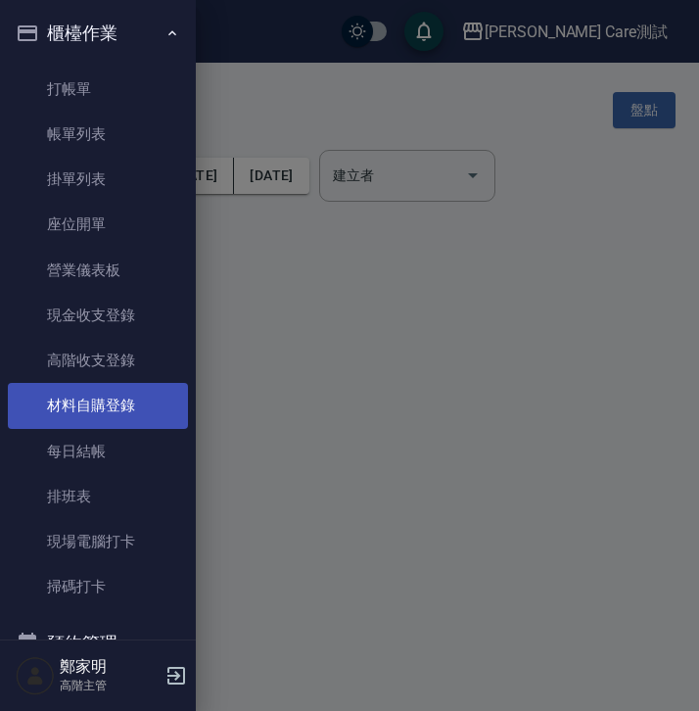
click at [130, 413] on link "材料自購登錄" at bounding box center [98, 405] width 180 height 45
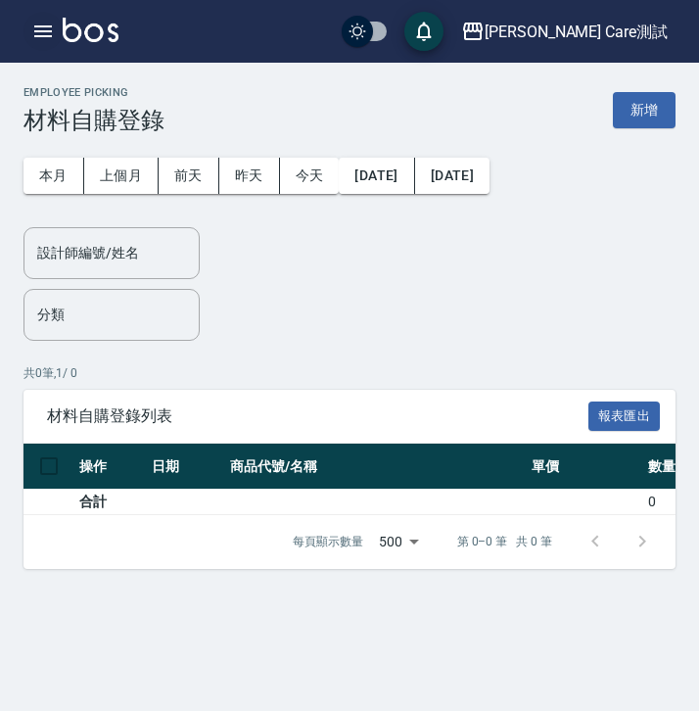
click at [47, 26] on icon "button" at bounding box center [43, 31] width 18 height 12
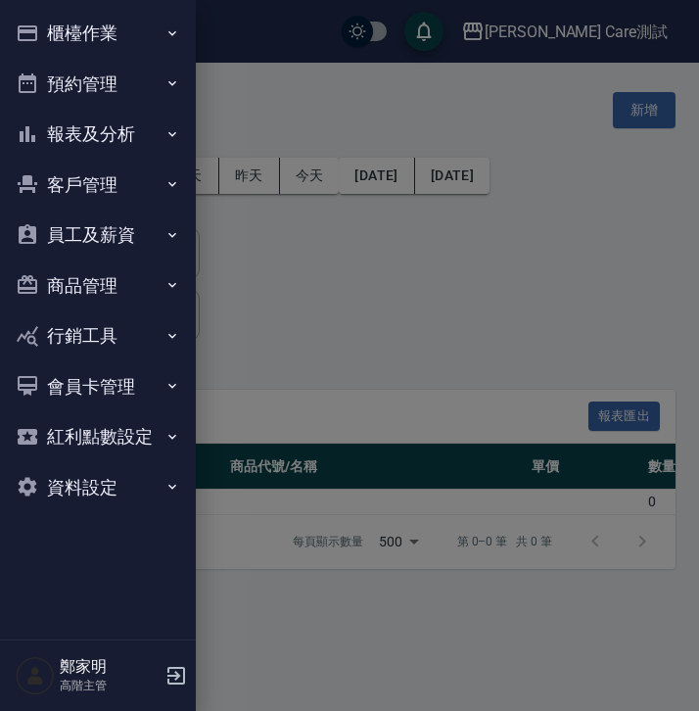
click at [163, 40] on button "櫃檯作業" at bounding box center [98, 33] width 180 height 51
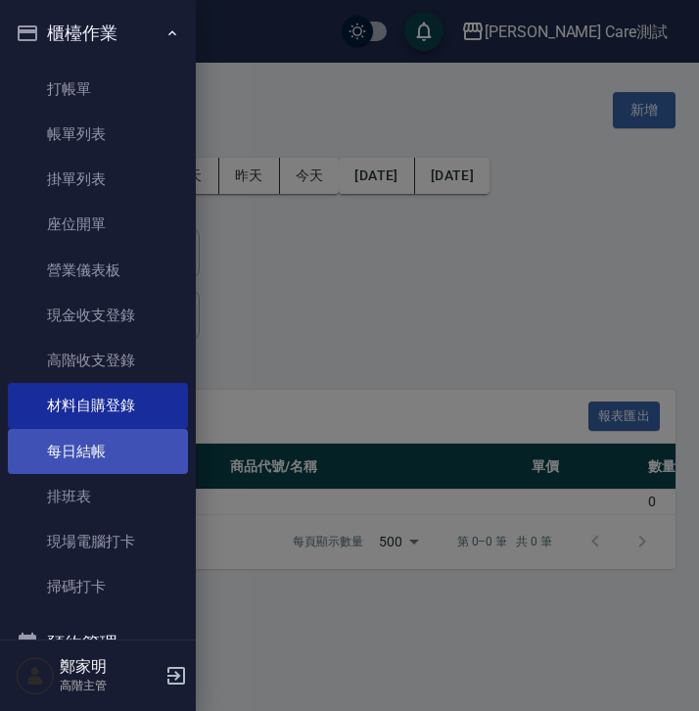
click at [138, 452] on link "每日結帳" at bounding box center [98, 451] width 180 height 45
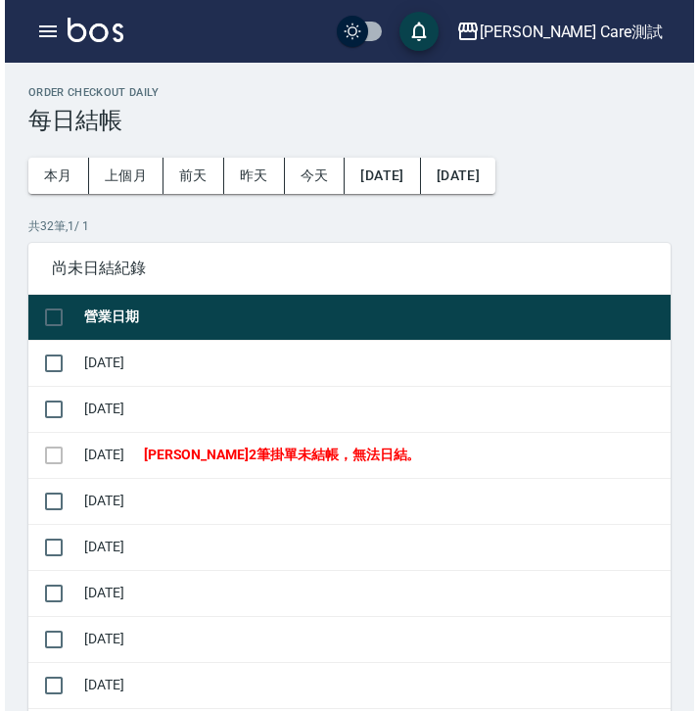
scroll to position [1402, 0]
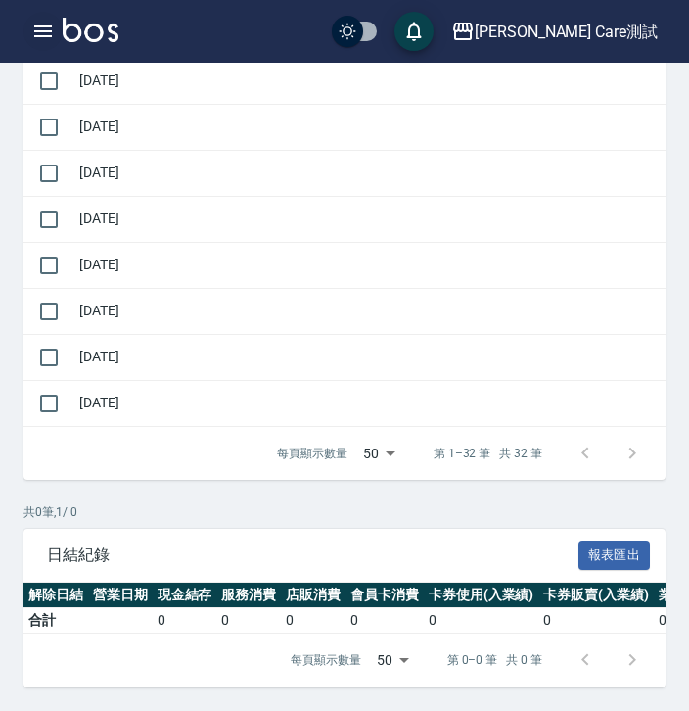
click at [43, 43] on button "button" at bounding box center [43, 31] width 39 height 39
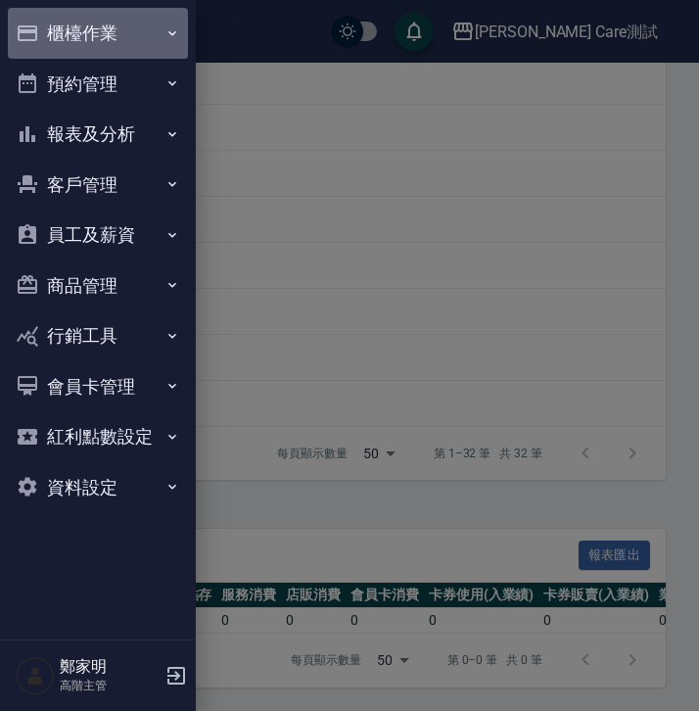
click at [166, 21] on button "櫃檯作業" at bounding box center [98, 33] width 180 height 51
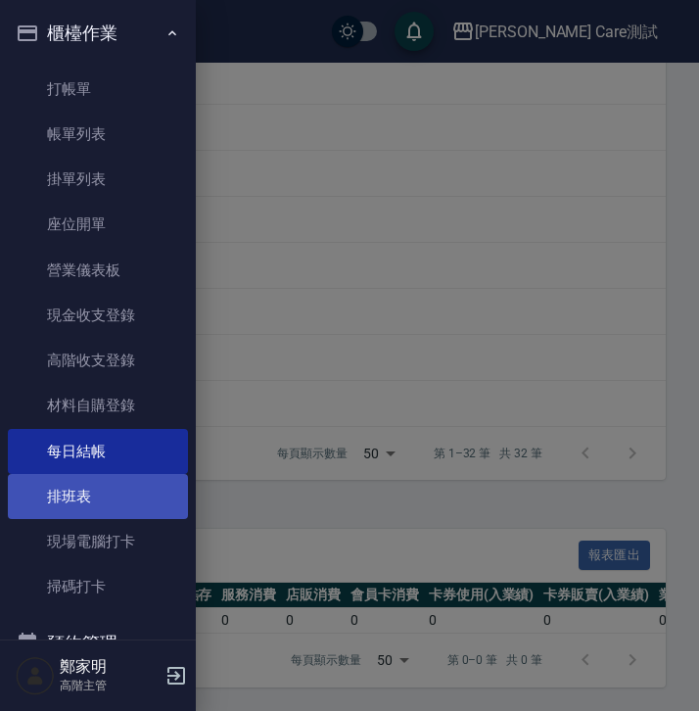
click at [101, 501] on link "排班表" at bounding box center [98, 496] width 180 height 45
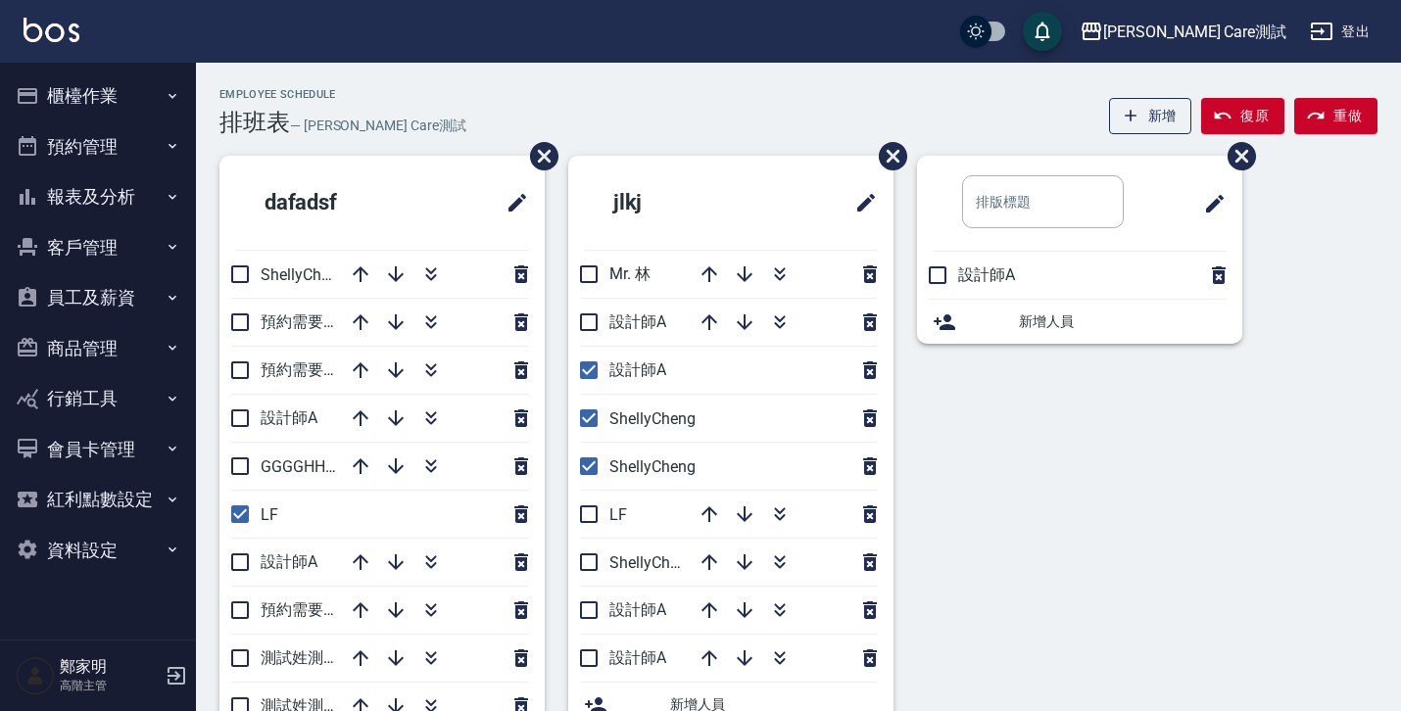
click at [697, 475] on div "​ 設計師A 新增人員" at bounding box center [1067, 525] width 349 height 738
click at [163, 97] on button "櫃檯作業" at bounding box center [98, 96] width 180 height 51
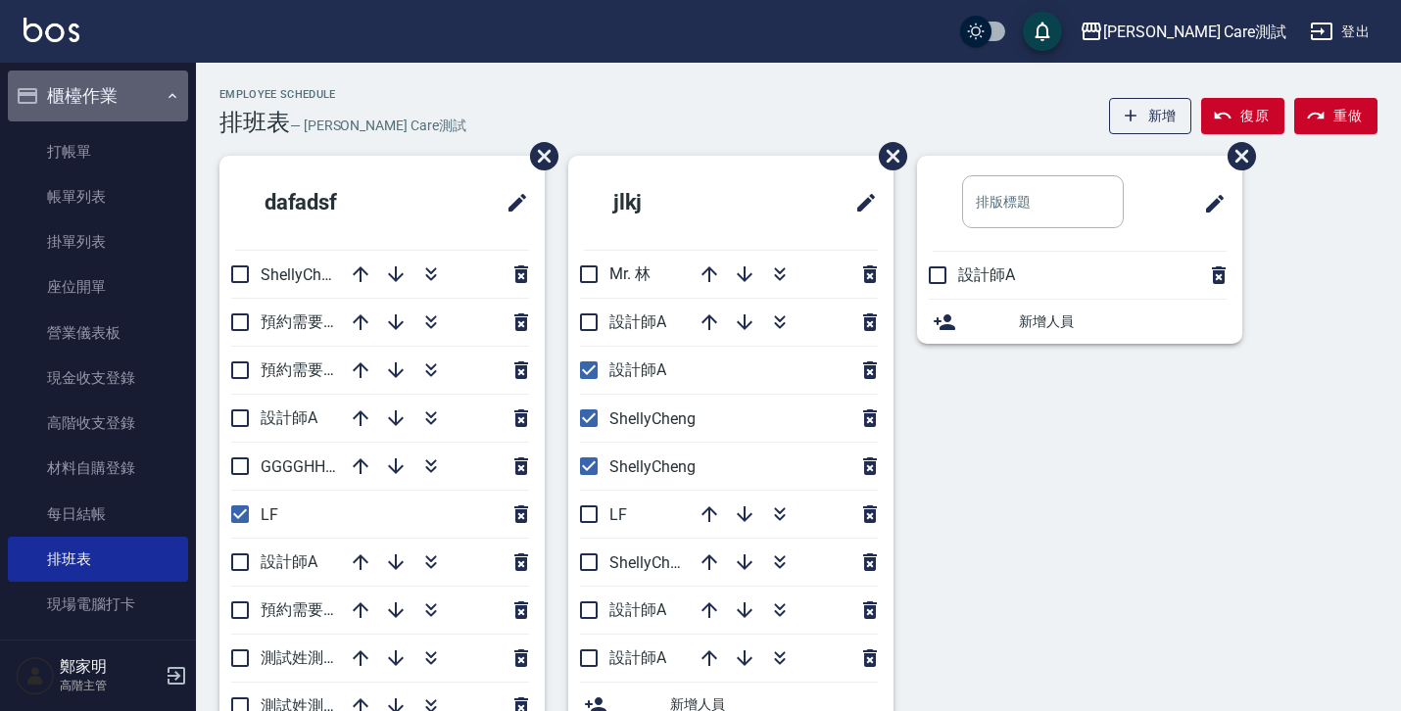
click at [165, 97] on icon "button" at bounding box center [173, 96] width 16 height 16
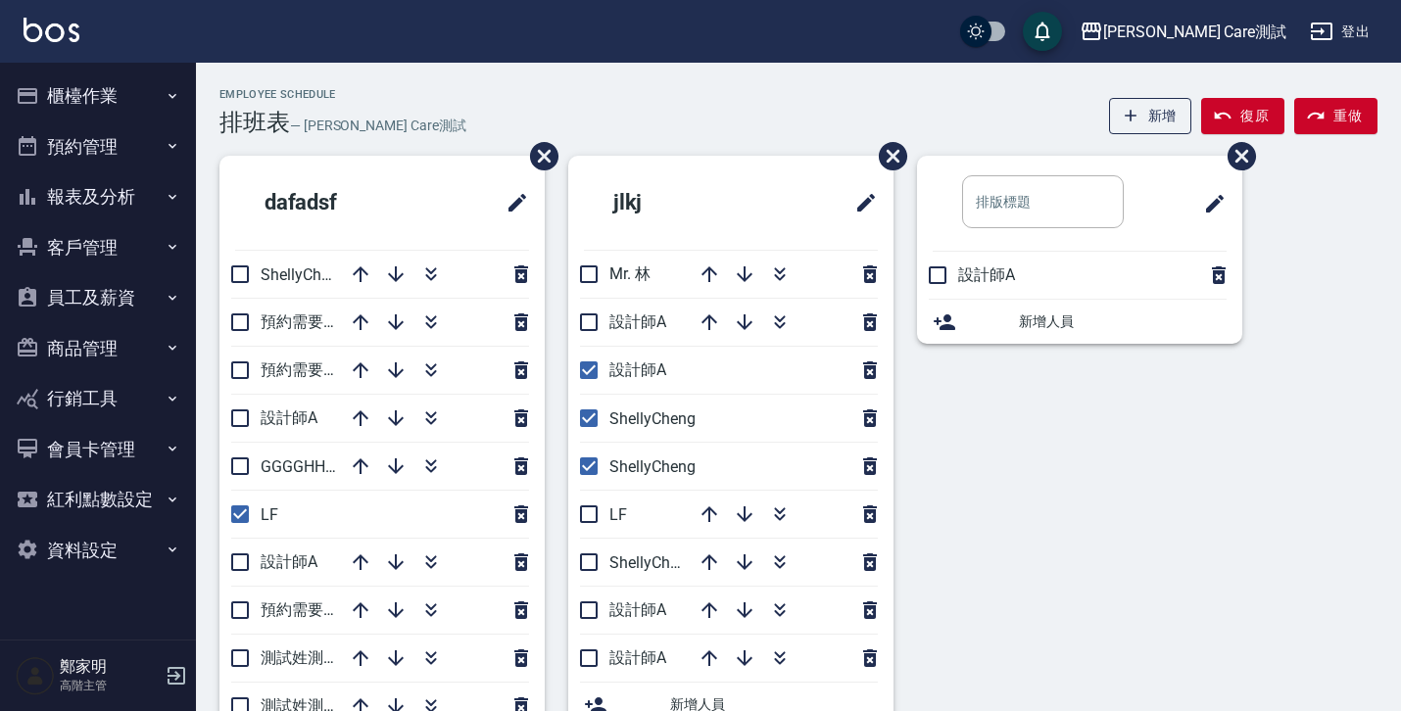
click at [551, 481] on div "jlkj Mr. [PERSON_NAME] 設計師A 設計師A [PERSON_NAME] LF ShellyCheng 設計師A 設計師A 新增人員" at bounding box center [719, 525] width 349 height 738
click at [163, 81] on button "櫃檯作業" at bounding box center [98, 96] width 180 height 51
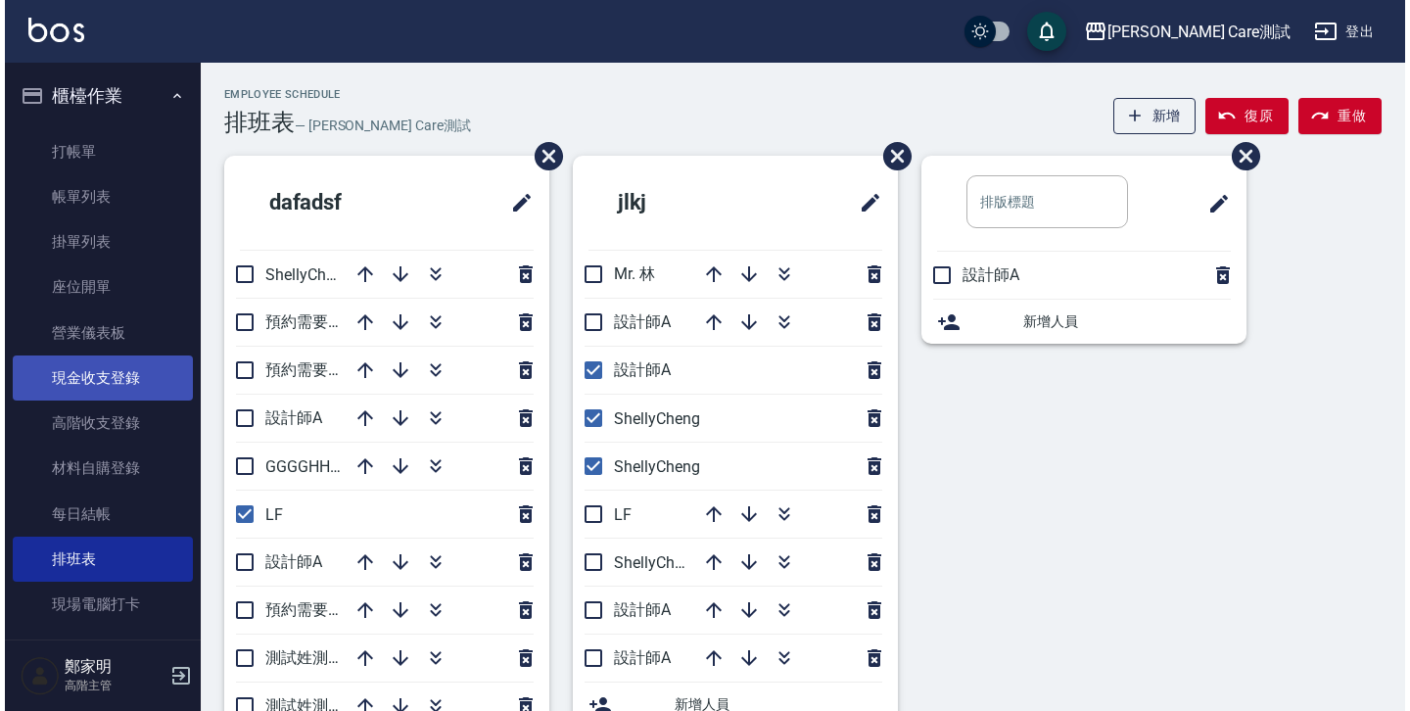
scroll to position [175, 0]
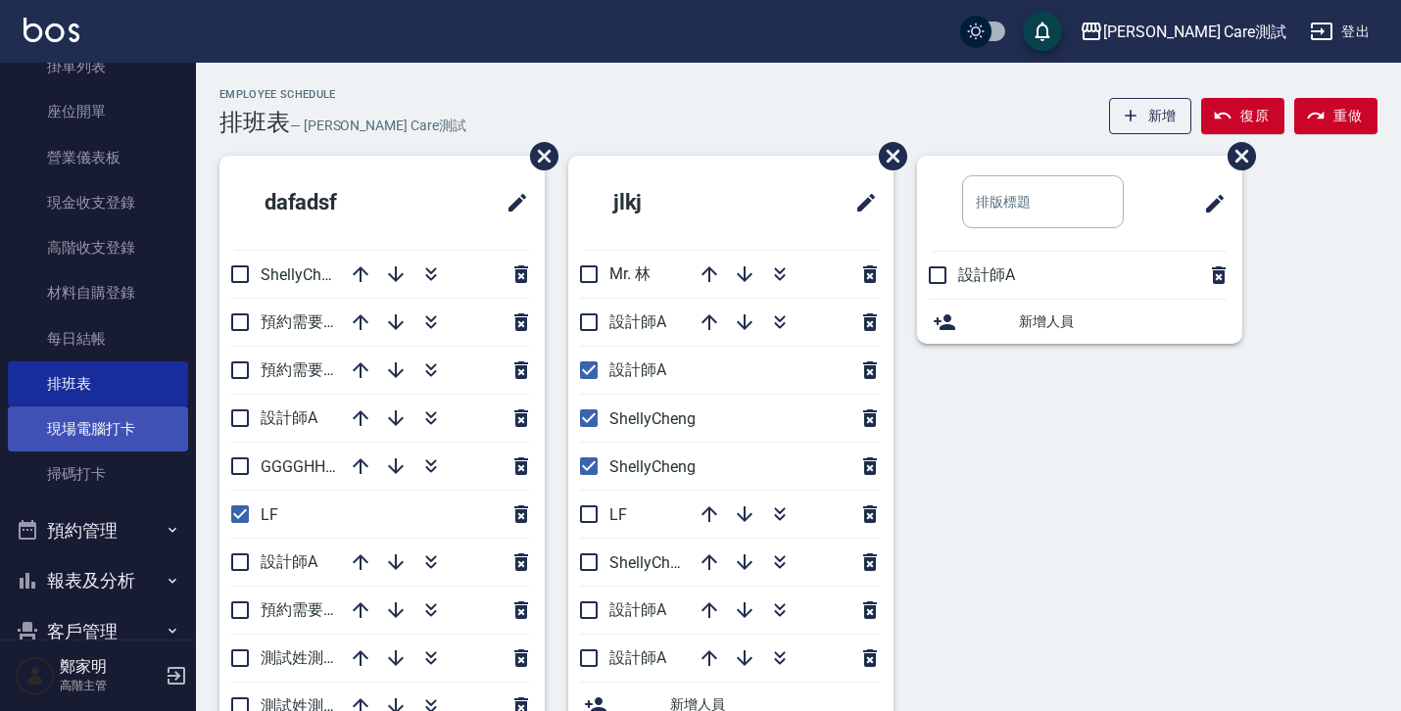
click at [128, 424] on link "現場電腦打卡" at bounding box center [98, 428] width 180 height 45
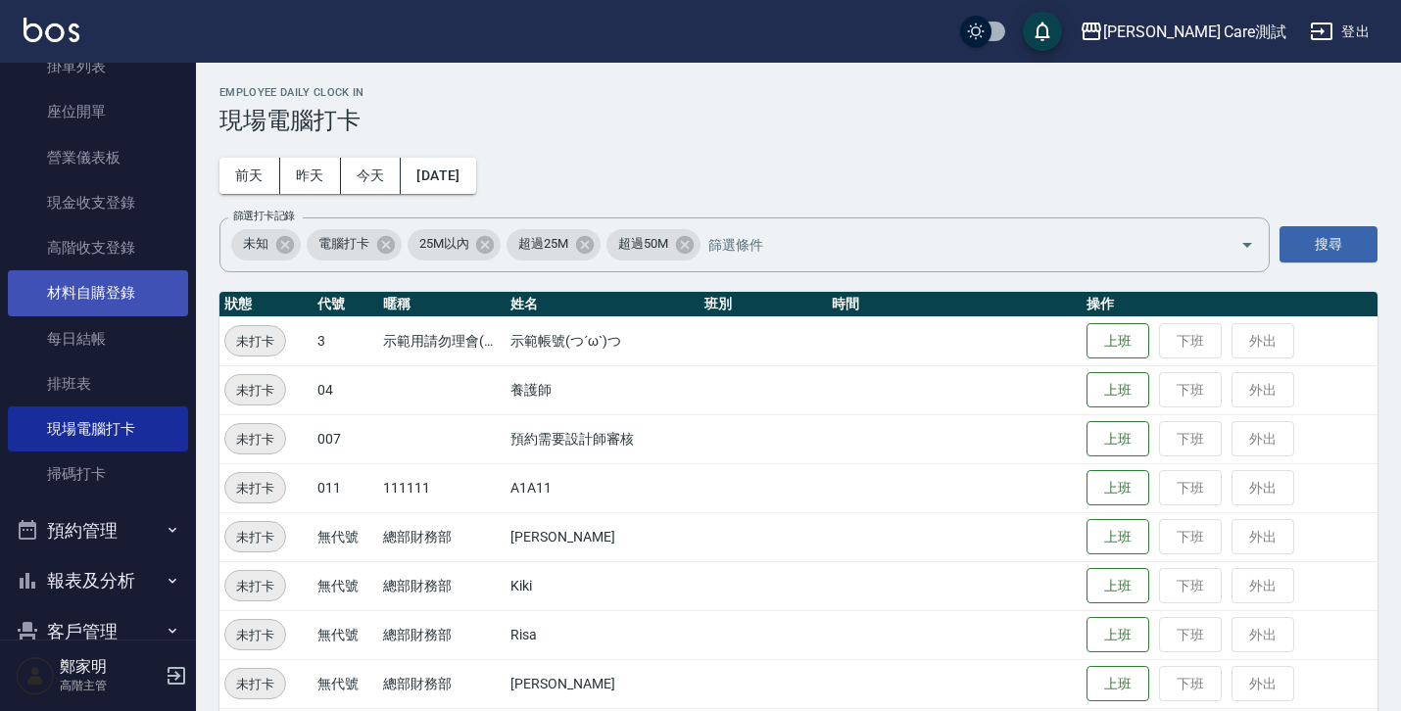
click at [105, 292] on link "材料自購登錄" at bounding box center [98, 292] width 180 height 45
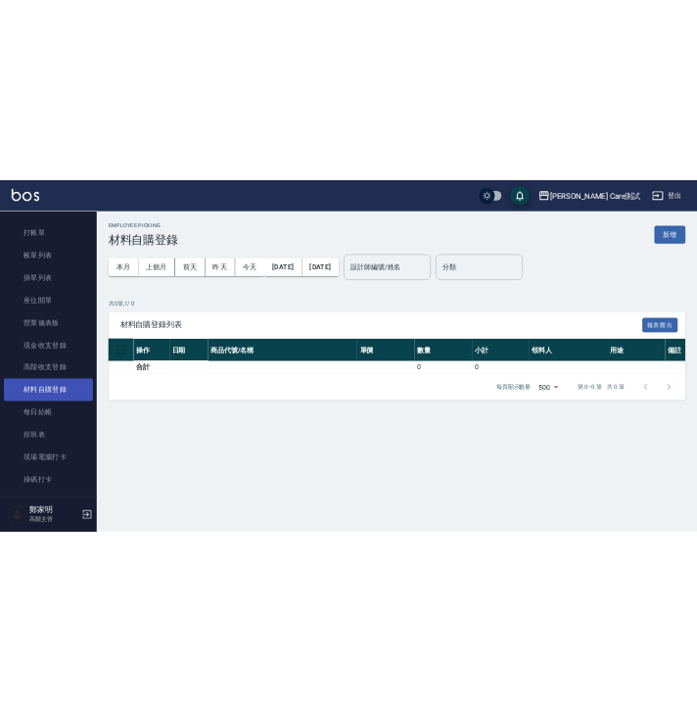
scroll to position [11, 0]
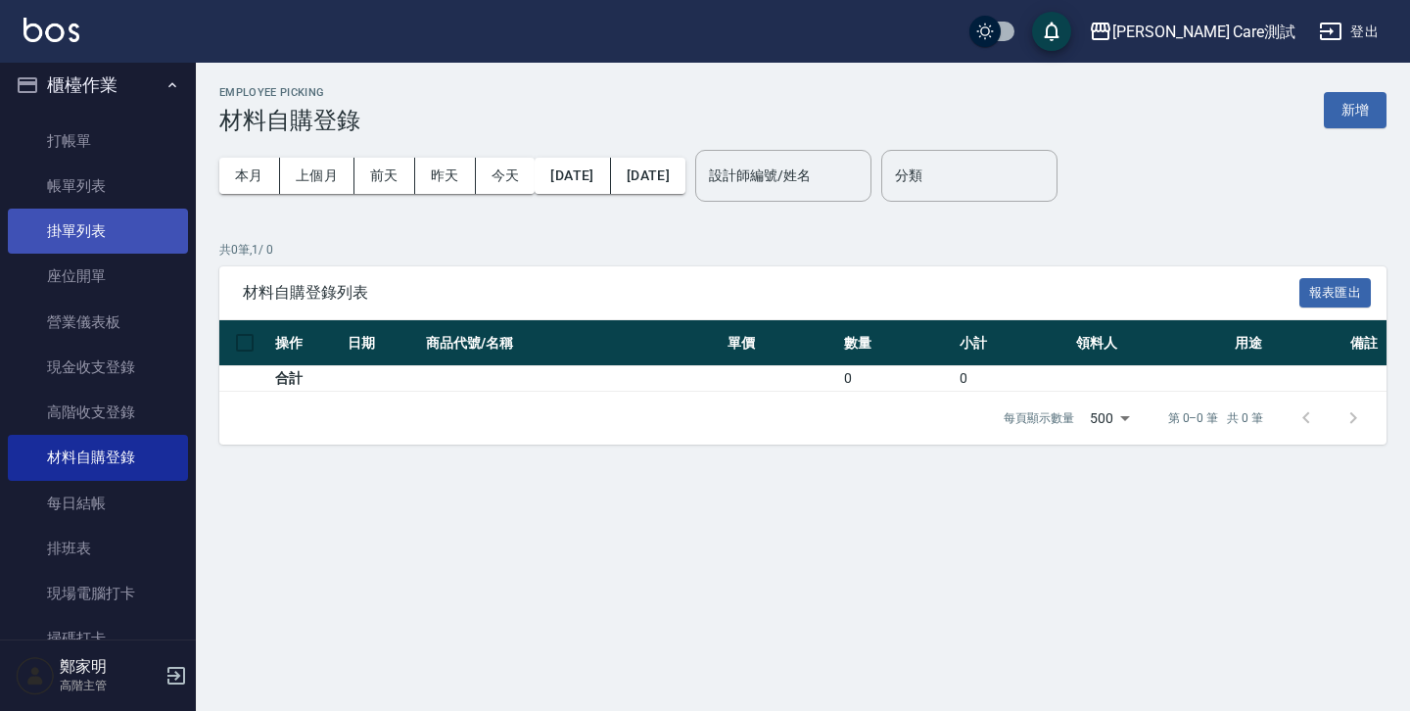
click at [113, 218] on link "掛單列表" at bounding box center [98, 231] width 180 height 45
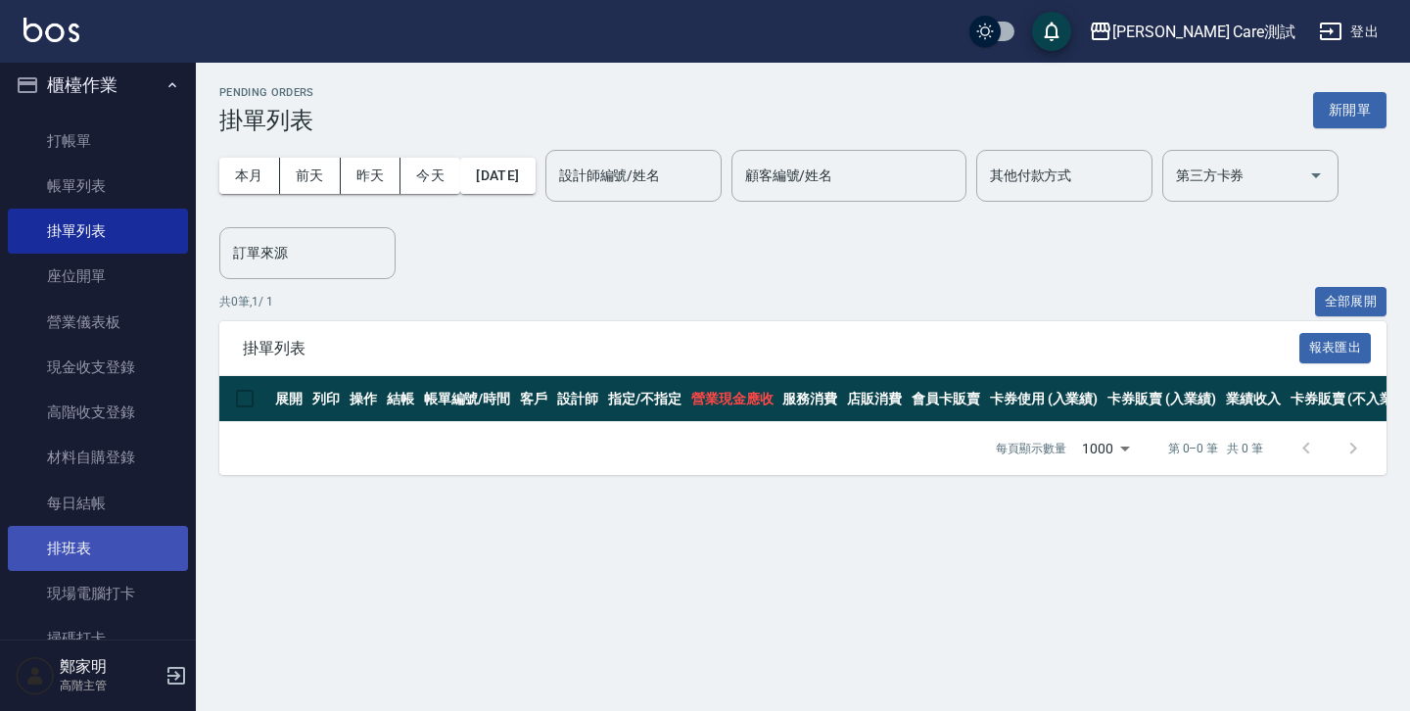
click at [106, 535] on link "排班表" at bounding box center [98, 548] width 180 height 45
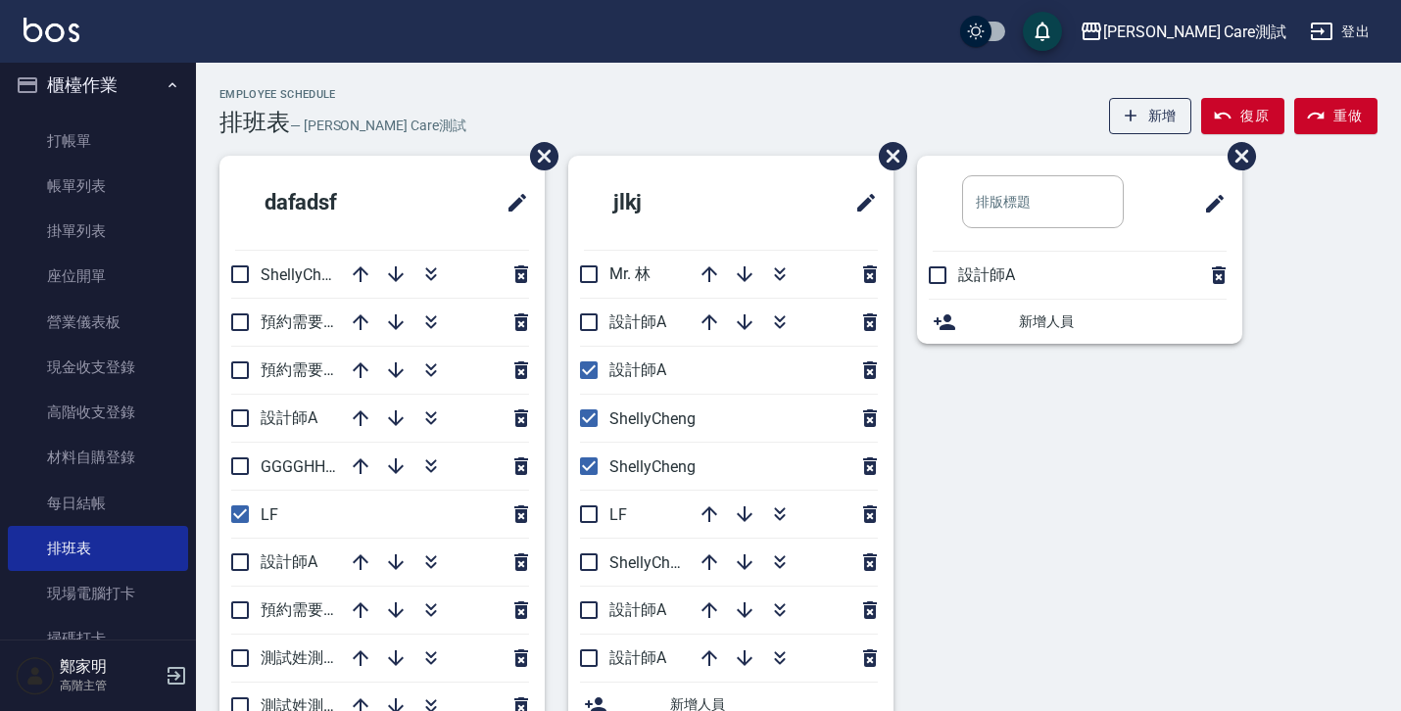
click at [552, 396] on div "jlkj Mr. [PERSON_NAME] 設計師A 設計師A [PERSON_NAME] LF ShellyCheng 設計師A 設計師A 新增人員" at bounding box center [719, 525] width 349 height 738
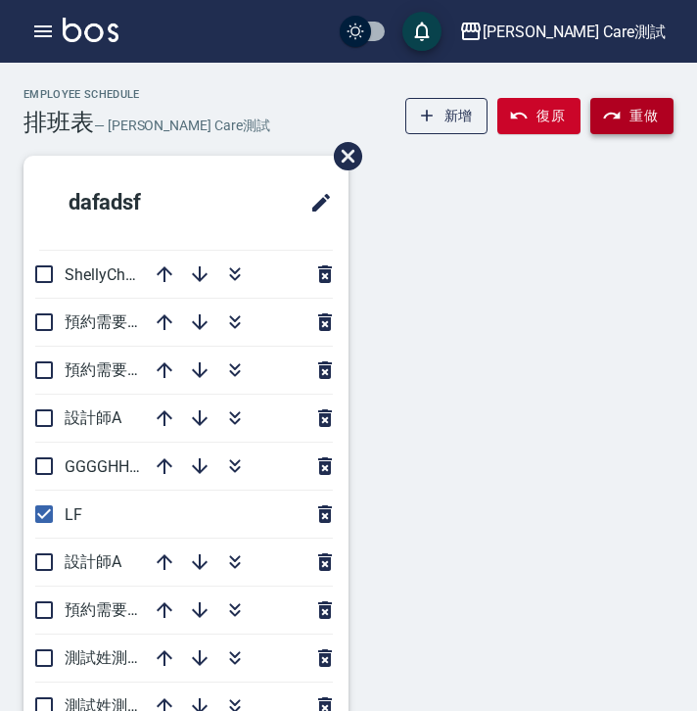
click at [599, 114] on button "重做" at bounding box center [632, 116] width 83 height 36
click at [45, 33] on icon "button" at bounding box center [43, 32] width 24 height 24
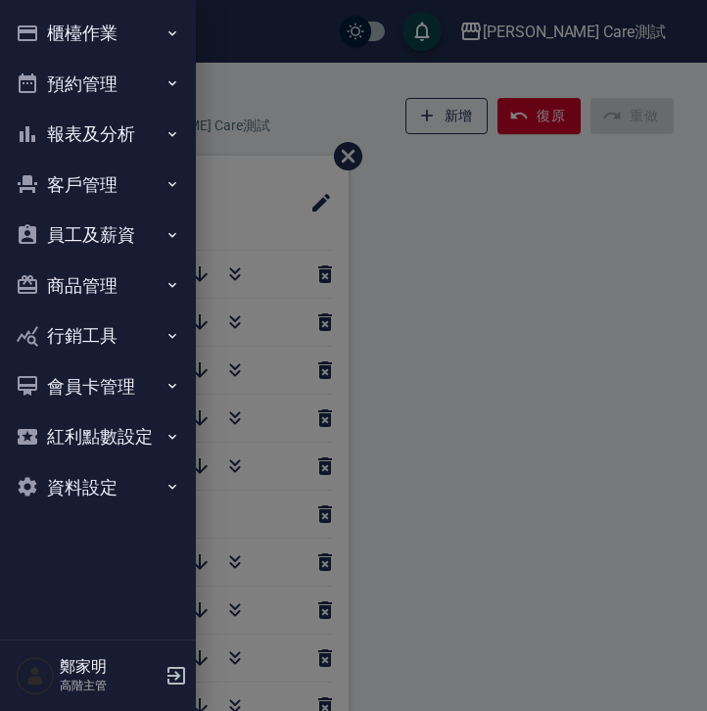
click at [166, 35] on icon "button" at bounding box center [173, 33] width 16 height 16
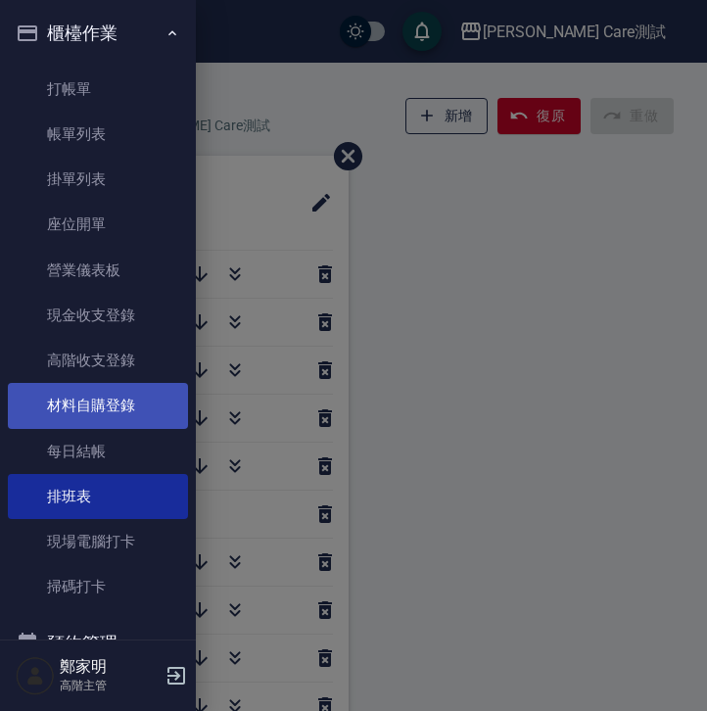
click at [141, 408] on link "材料自購登錄" at bounding box center [98, 405] width 180 height 45
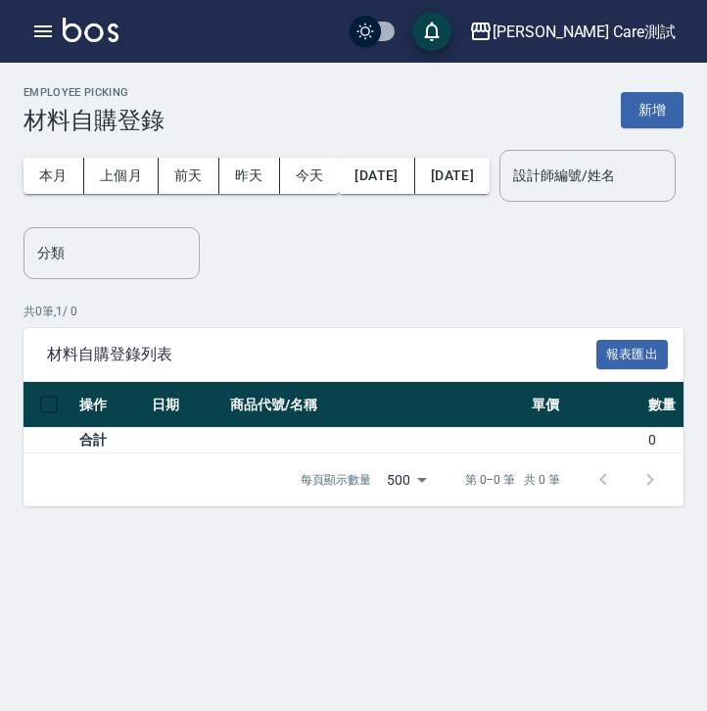
click at [632, 217] on div "本月 上個月 [DATE] [DATE] [DATE] [DATE] [DATE] 設計師編號/姓名 設計師編號/姓名" at bounding box center [350, 175] width 652 height 83
click at [48, 25] on icon "button" at bounding box center [43, 31] width 18 height 12
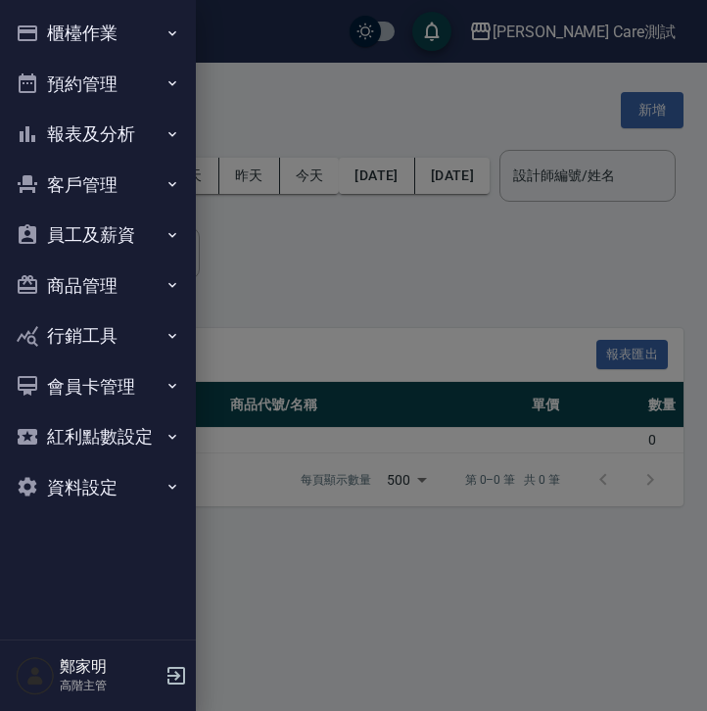
click at [163, 81] on button "預約管理" at bounding box center [98, 84] width 180 height 51
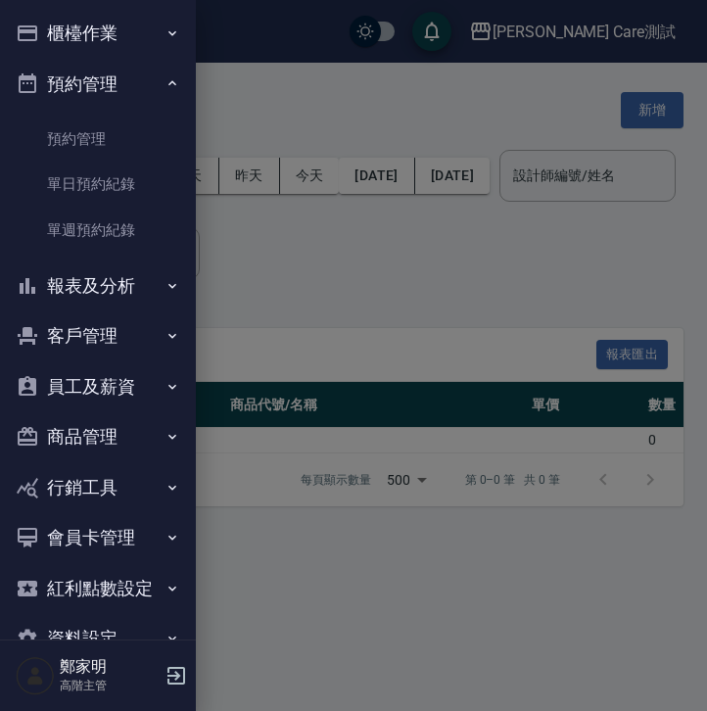
click at [168, 81] on icon "button" at bounding box center [172, 83] width 8 height 5
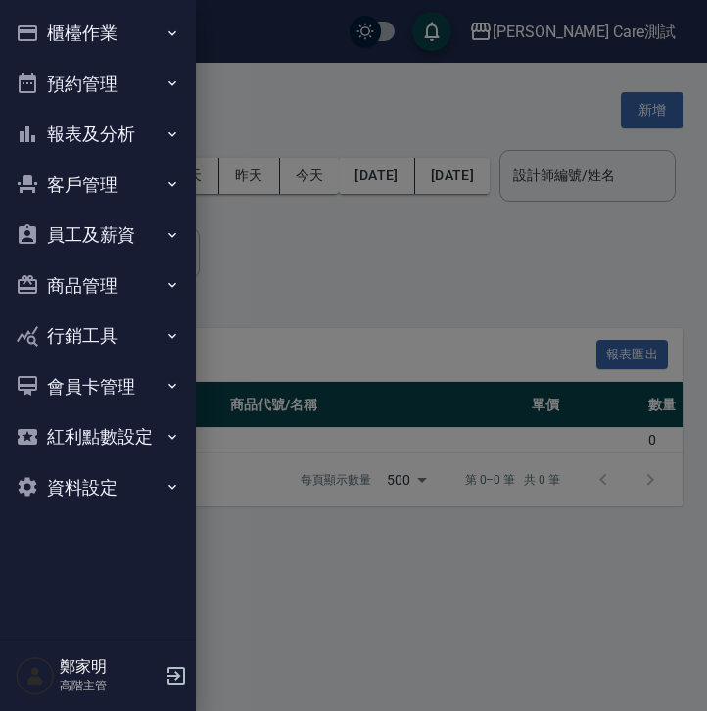
click at [169, 34] on icon "button" at bounding box center [173, 33] width 16 height 16
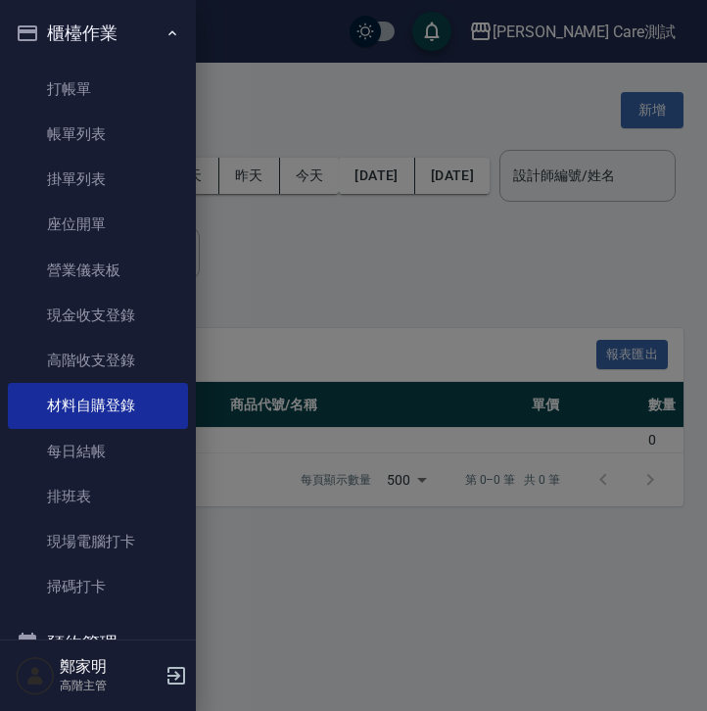
click at [169, 34] on icon "button" at bounding box center [173, 33] width 16 height 16
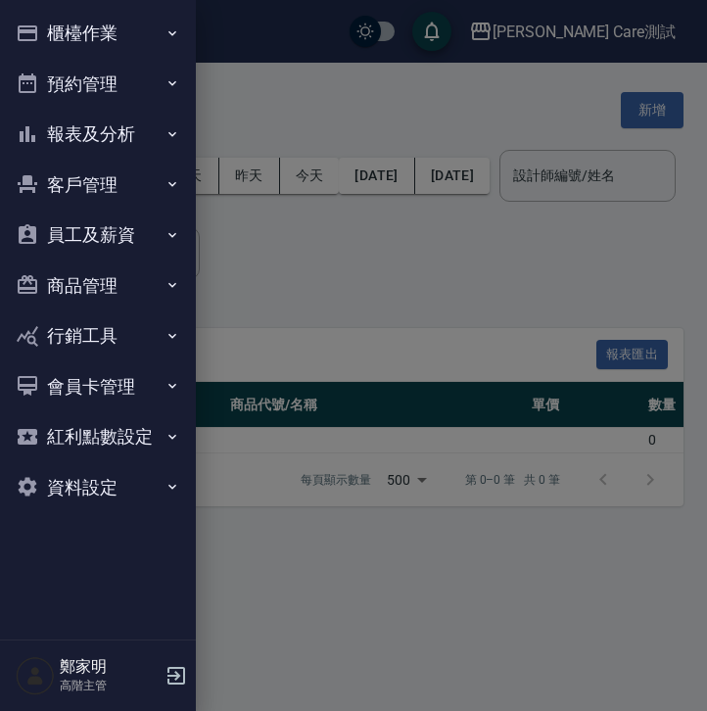
click at [525, 295] on div at bounding box center [353, 355] width 707 height 711
